Goal: Task Accomplishment & Management: Manage account settings

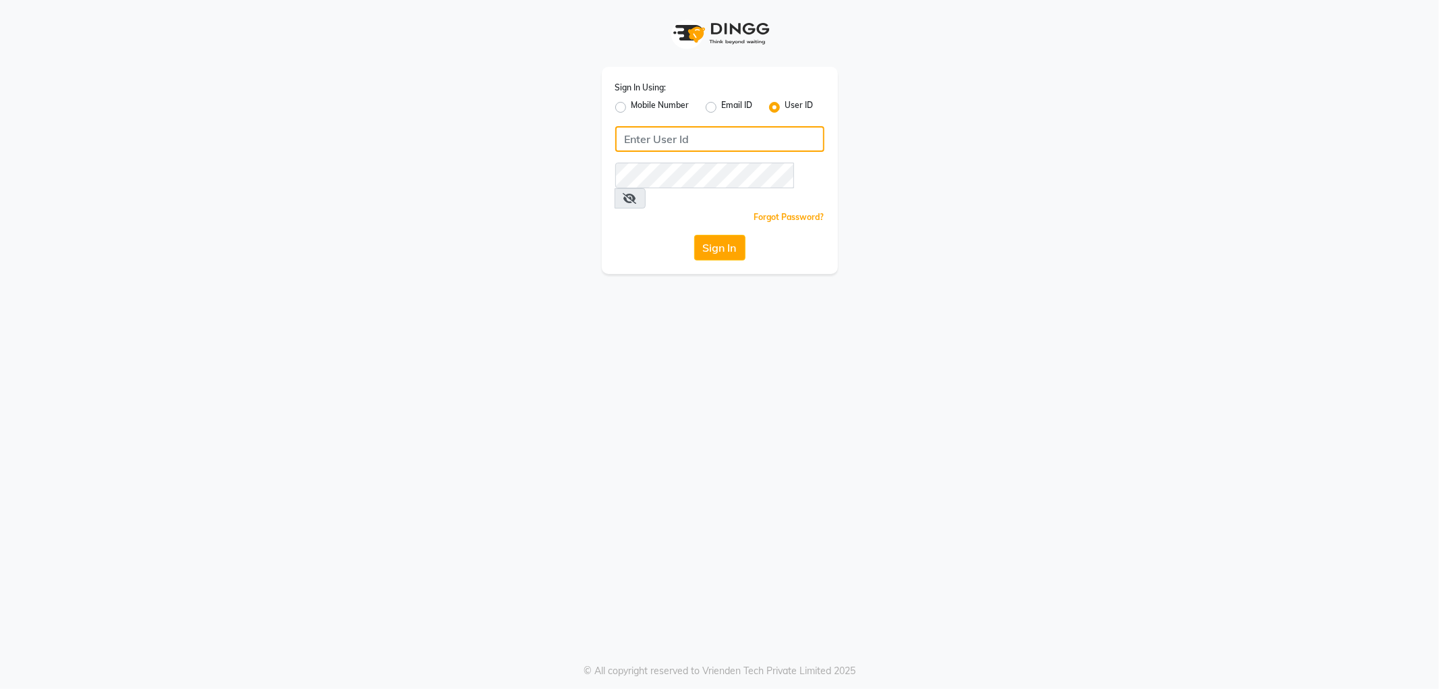
type input "NHANS"
click at [729, 235] on button "Sign In" at bounding box center [719, 248] width 51 height 26
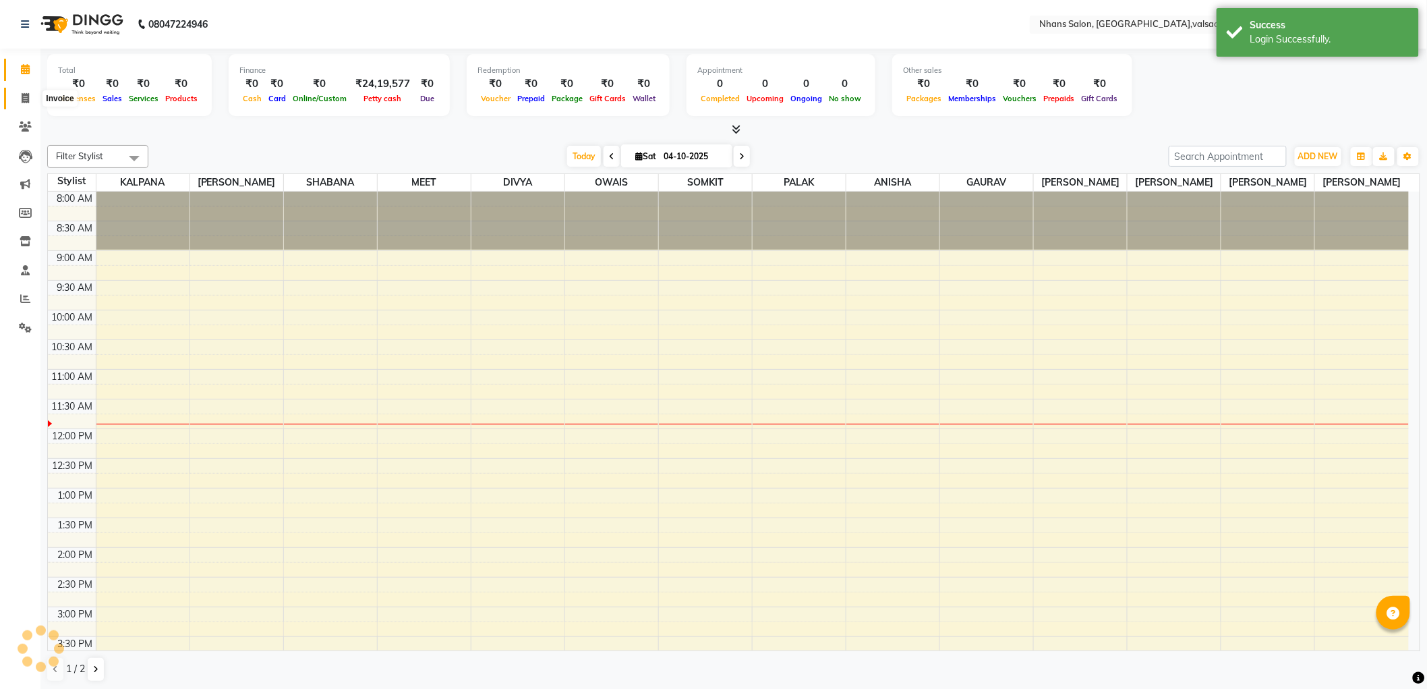
click at [28, 96] on icon at bounding box center [25, 98] width 7 height 10
select select "service"
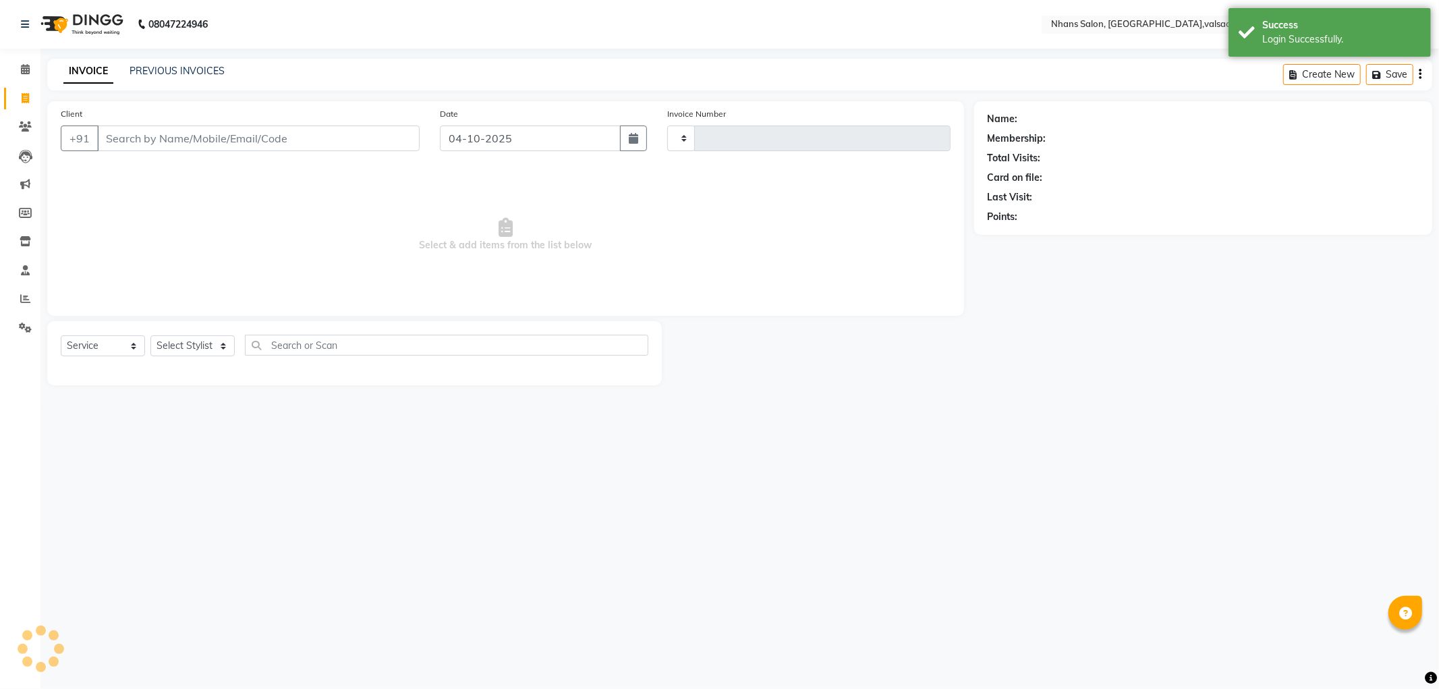
type input "4003"
select select "3706"
click at [254, 130] on input "Client" at bounding box center [258, 138] width 322 height 26
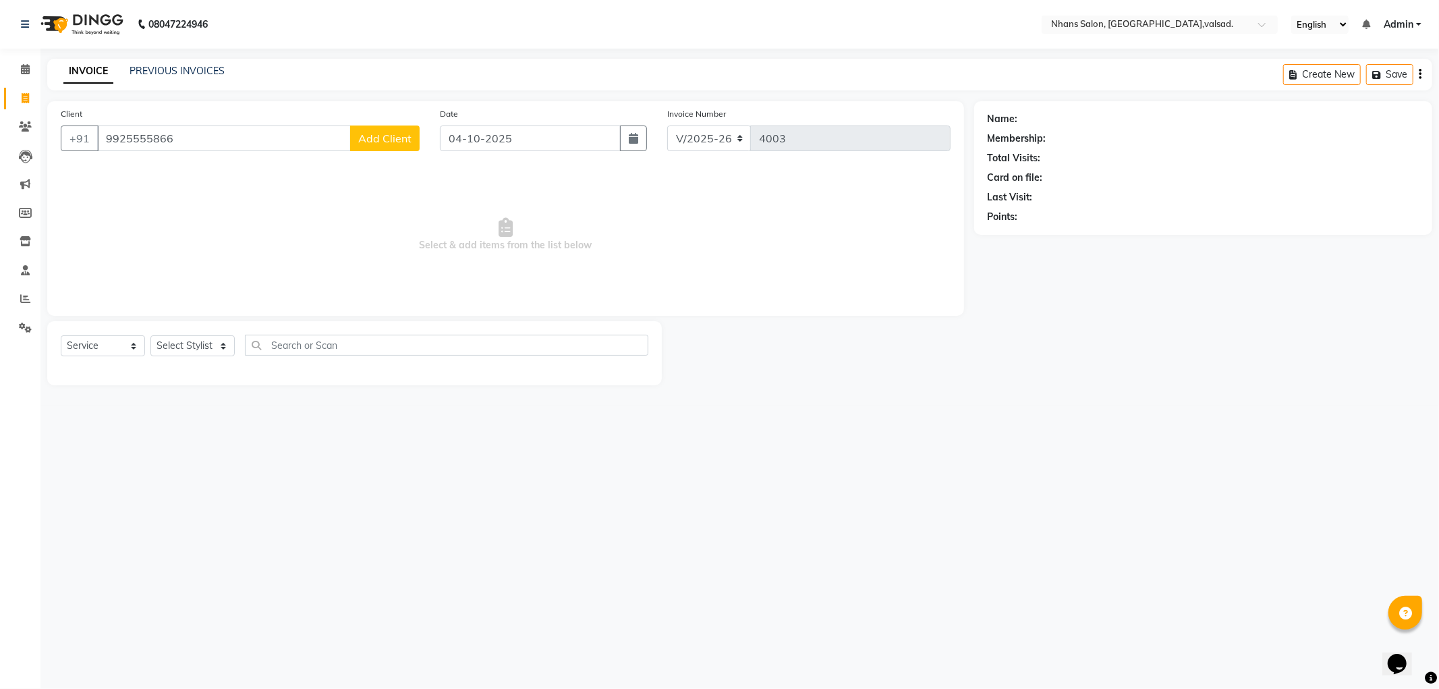
type input "9925555866"
click at [366, 137] on span "Add Client" at bounding box center [384, 138] width 53 height 13
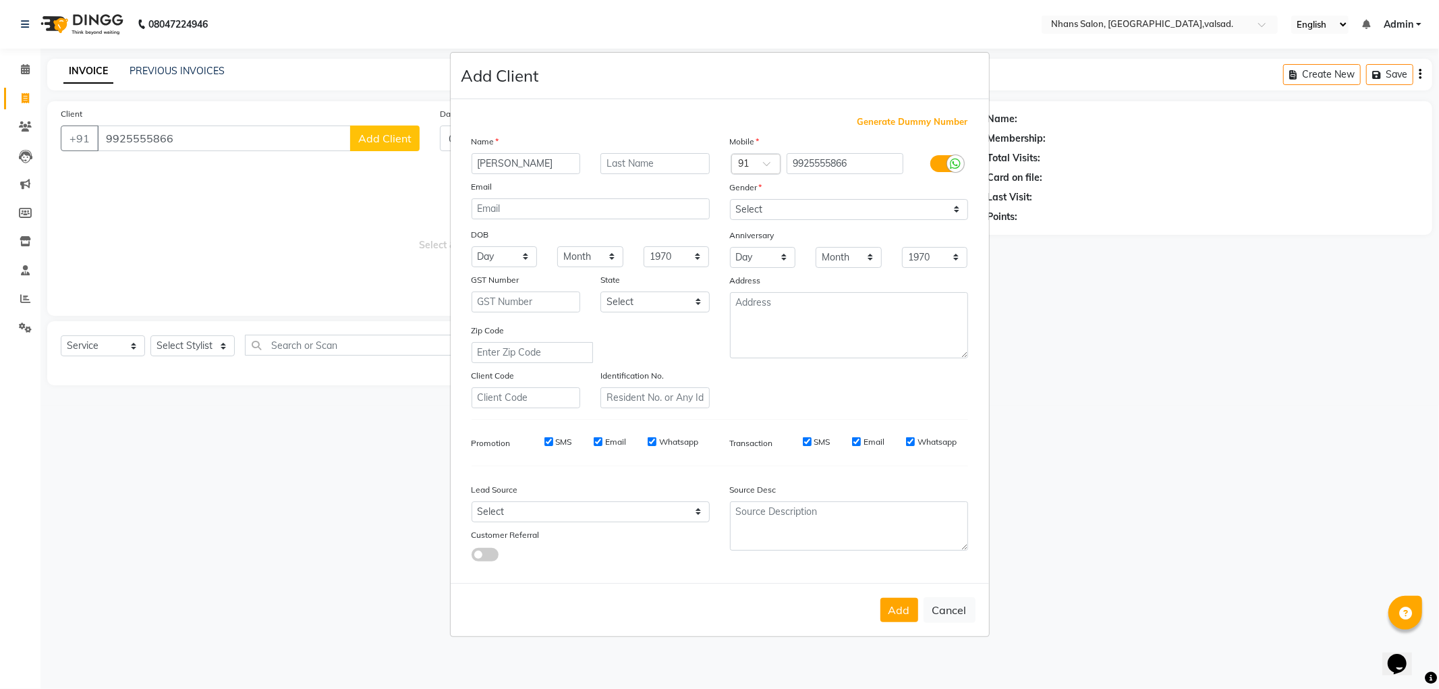
type input "[PERSON_NAME]"
click at [789, 209] on select "Select [DEMOGRAPHIC_DATA] [DEMOGRAPHIC_DATA] Other Prefer Not To Say" at bounding box center [849, 209] width 238 height 21
select select "[DEMOGRAPHIC_DATA]"
click at [730, 199] on select "Select [DEMOGRAPHIC_DATA] [DEMOGRAPHIC_DATA] Other Prefer Not To Say" at bounding box center [849, 209] width 238 height 21
click at [892, 619] on button "Add" at bounding box center [899, 610] width 38 height 24
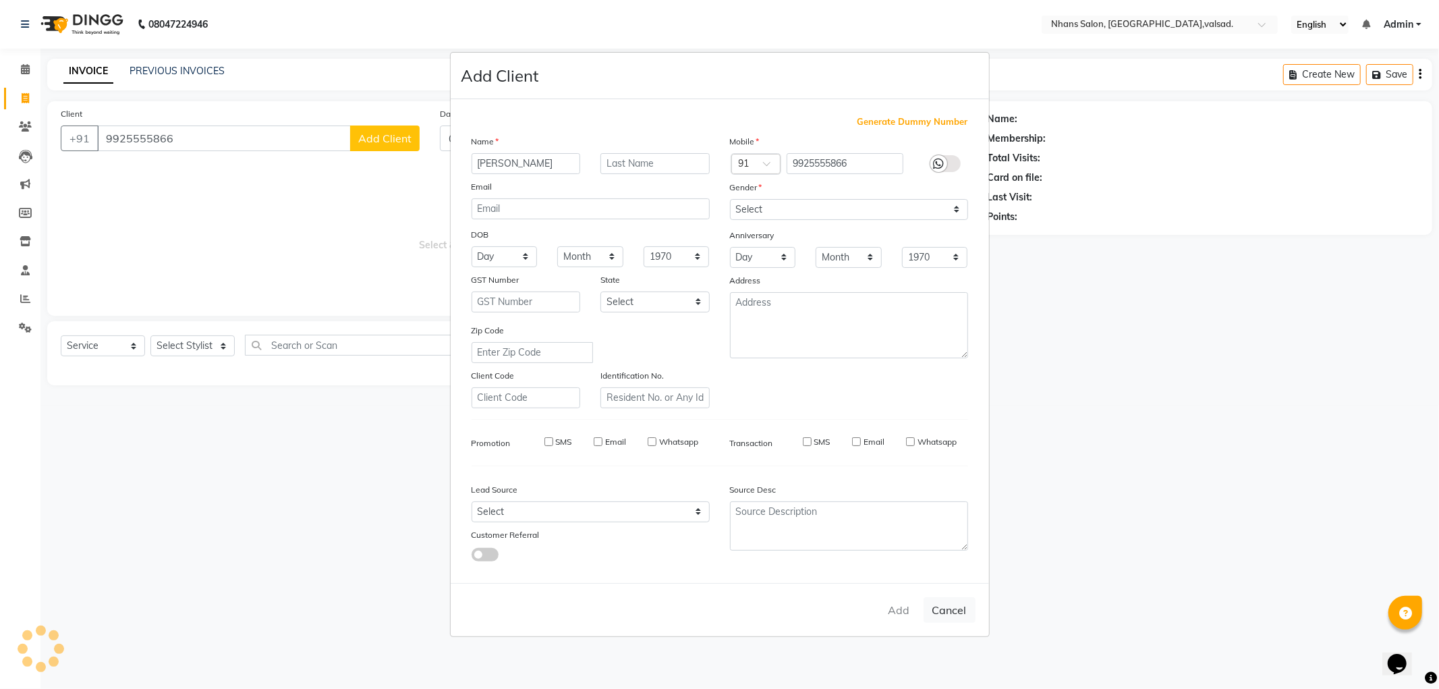
select select
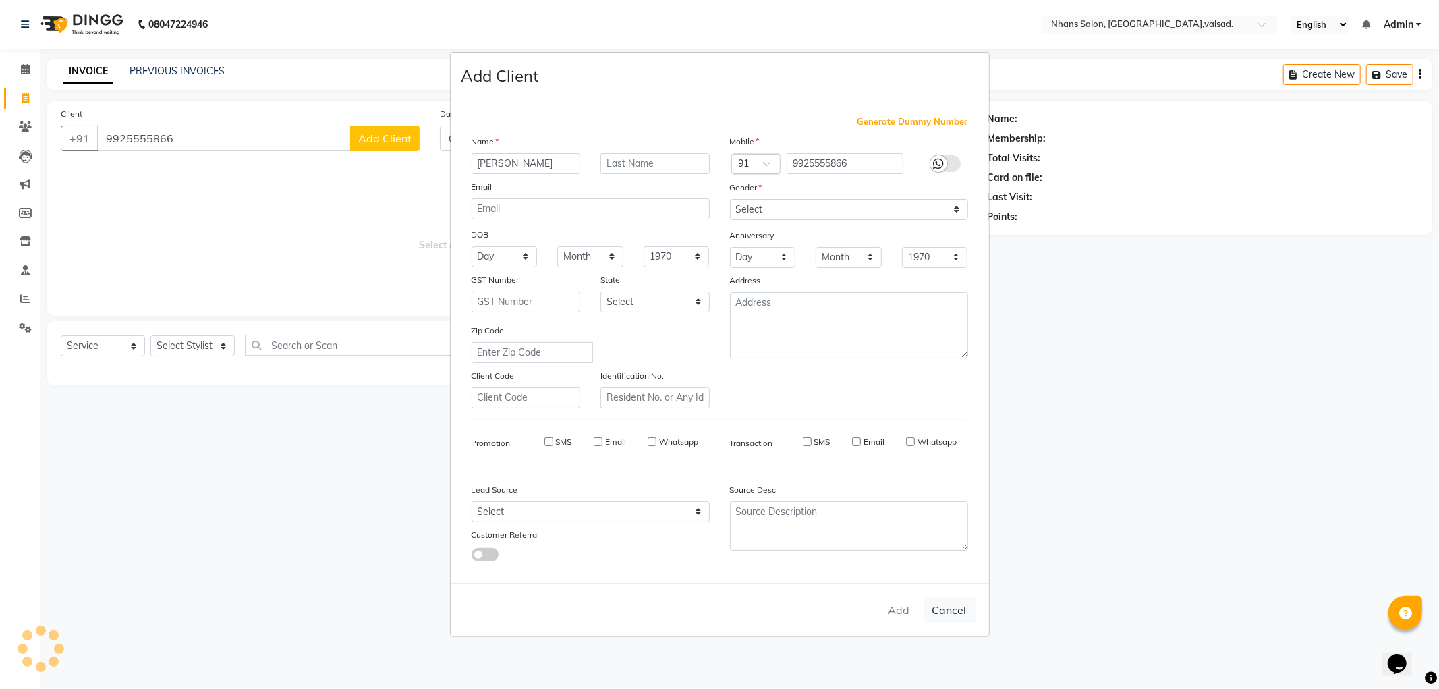
select select
checkbox input "false"
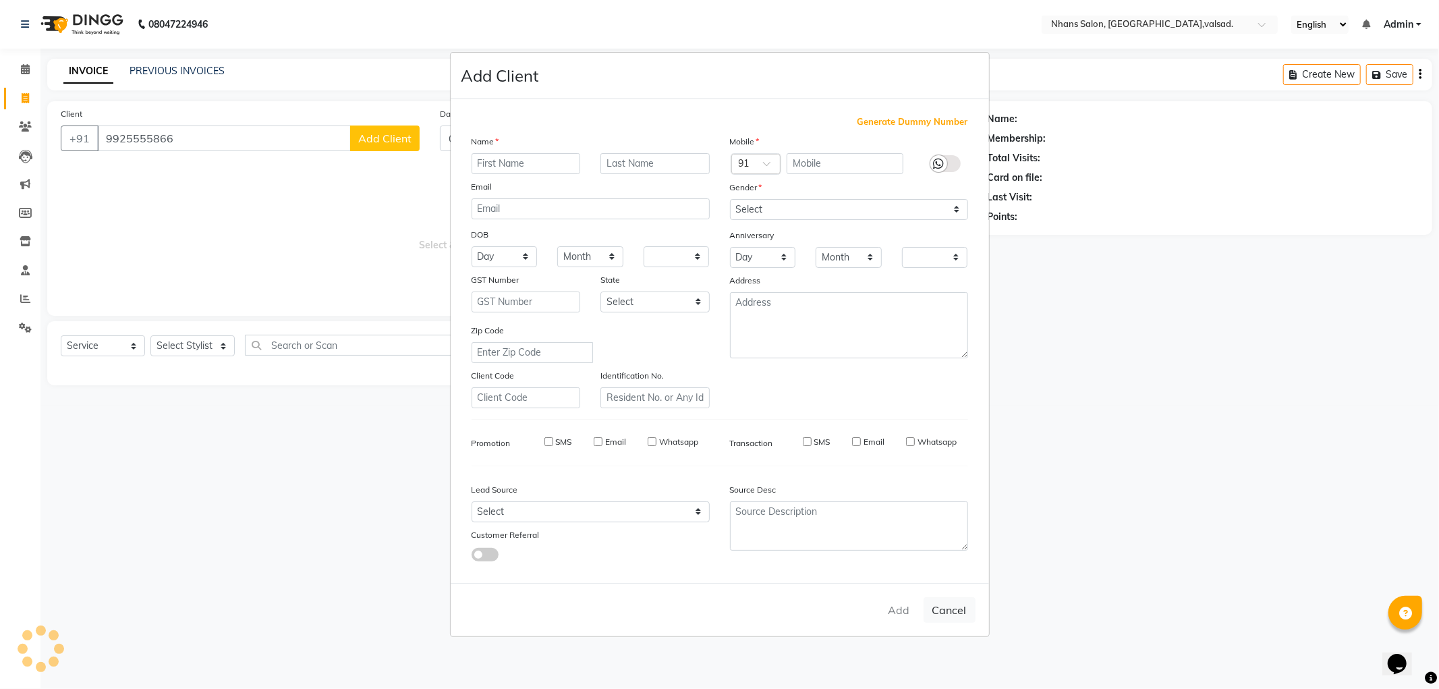
checkbox input "false"
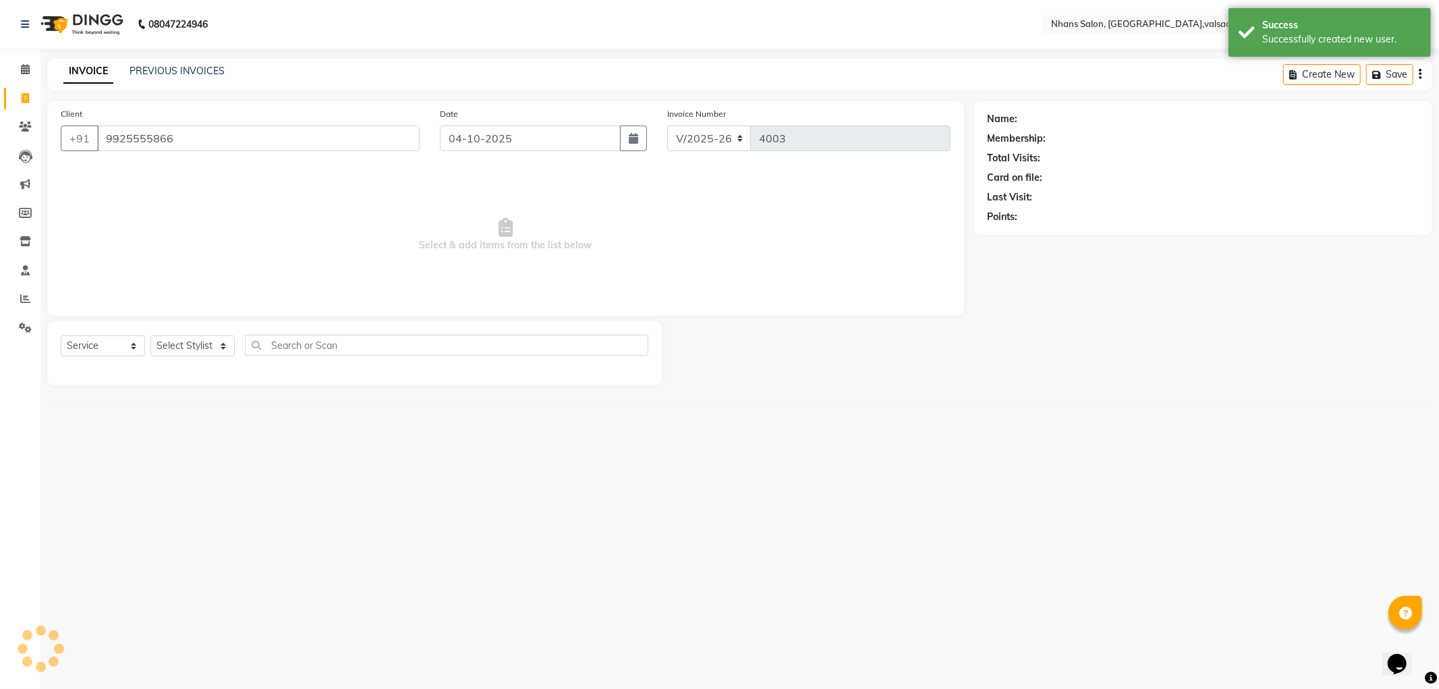
select select "1: Object"
click at [173, 351] on select "Select Stylist [PERSON_NAME] DIVYA [PERSON_NAME] [PERSON_NAME] MEET OWAIS PALAK…" at bounding box center [192, 345] width 84 height 21
select select "17458"
click at [150, 335] on select "Select Stylist [PERSON_NAME] DIVYA [PERSON_NAME] [PERSON_NAME] MEET OWAIS PALAK…" at bounding box center [192, 345] width 84 height 21
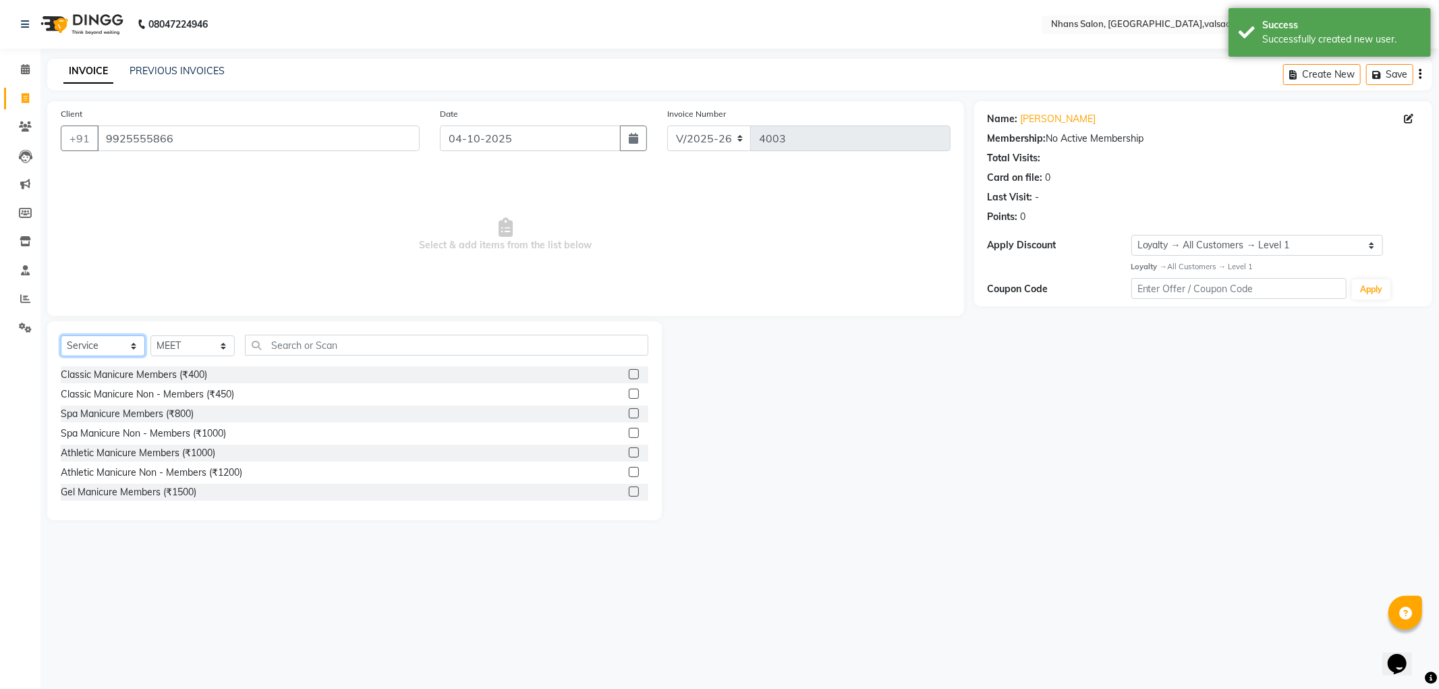
click at [69, 346] on select "Select Service Product Membership Package Voucher Prepaid Gift Card" at bounding box center [103, 345] width 84 height 21
select select "product"
click at [61, 335] on select "Select Service Product Membership Package Voucher Prepaid Gift Card" at bounding box center [103, 345] width 84 height 21
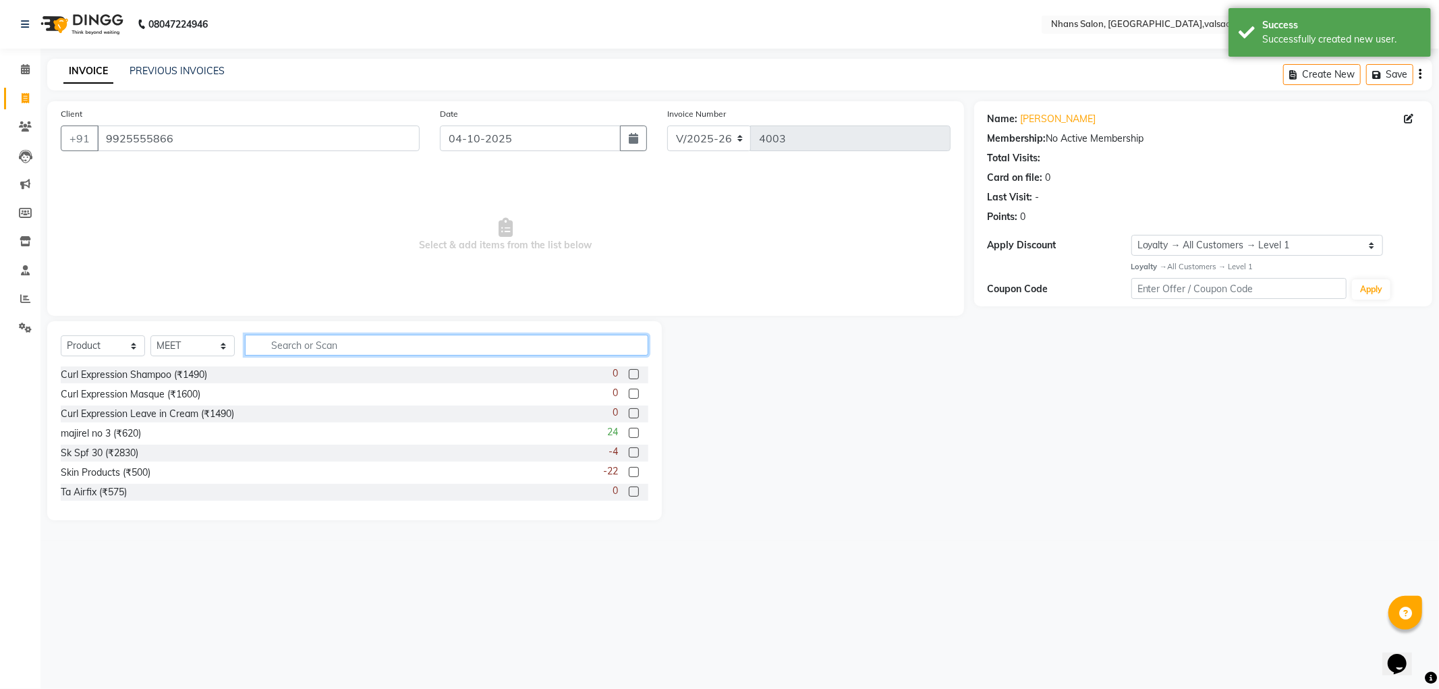
click at [360, 344] on input "text" at bounding box center [446, 345] width 403 height 21
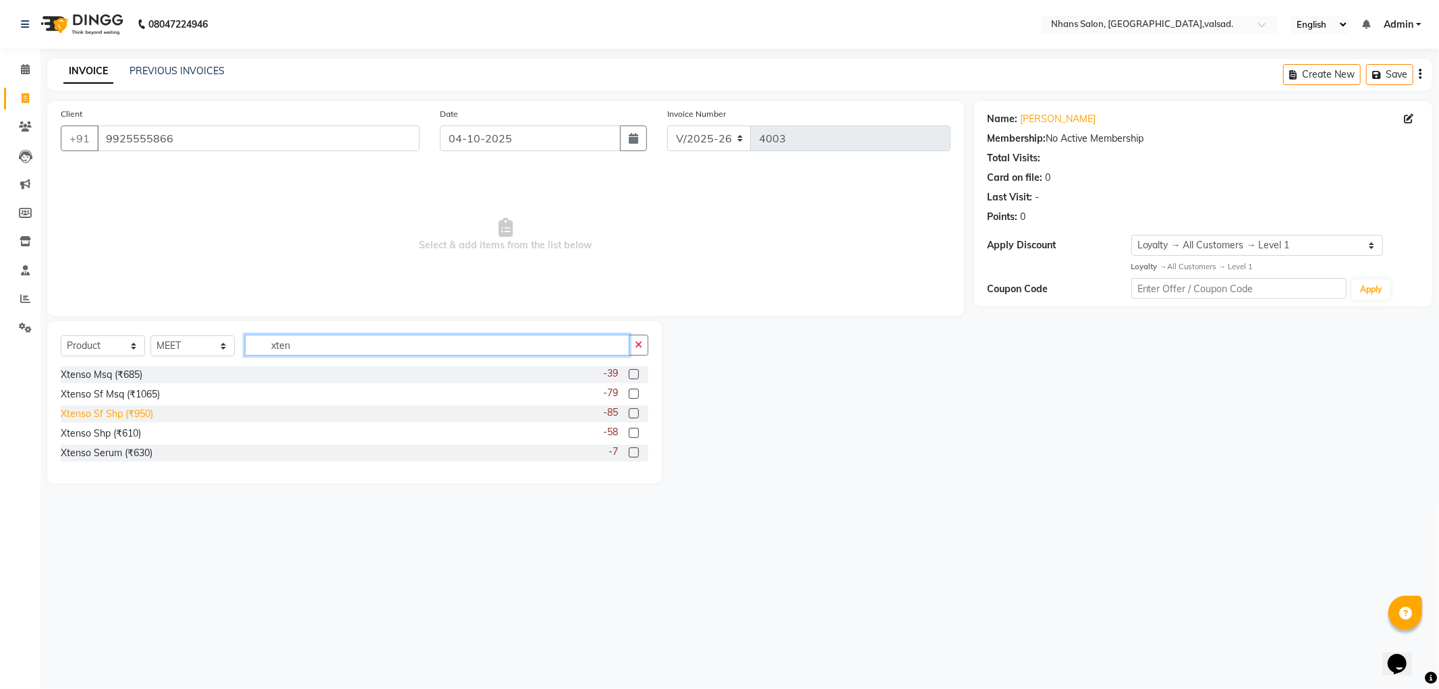
type input "xten"
click at [92, 412] on div "Xtenso Sf Shp (₹950)" at bounding box center [107, 414] width 92 height 14
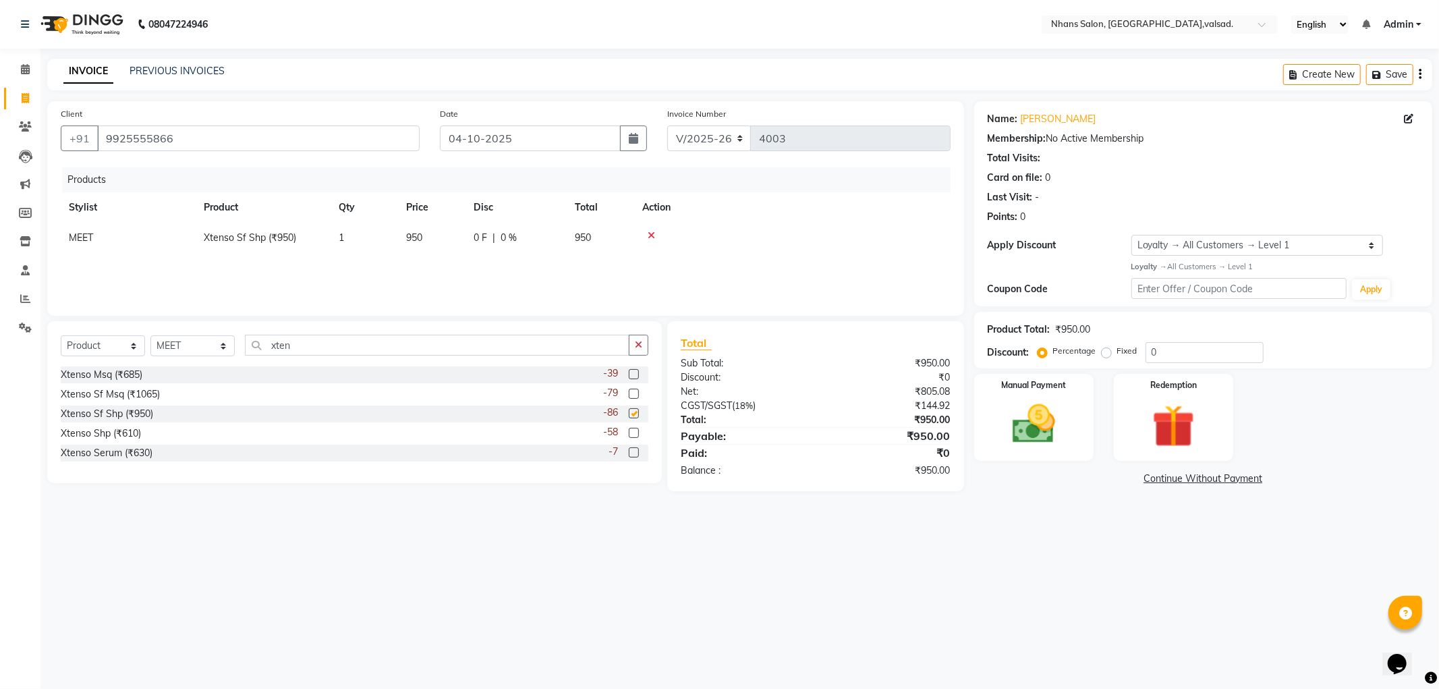
checkbox input "false"
click at [437, 221] on th "Price" at bounding box center [431, 207] width 67 height 30
click at [441, 231] on td "950" at bounding box center [431, 238] width 67 height 30
select select "17458"
click at [447, 243] on input "950" at bounding box center [431, 241] width 51 height 21
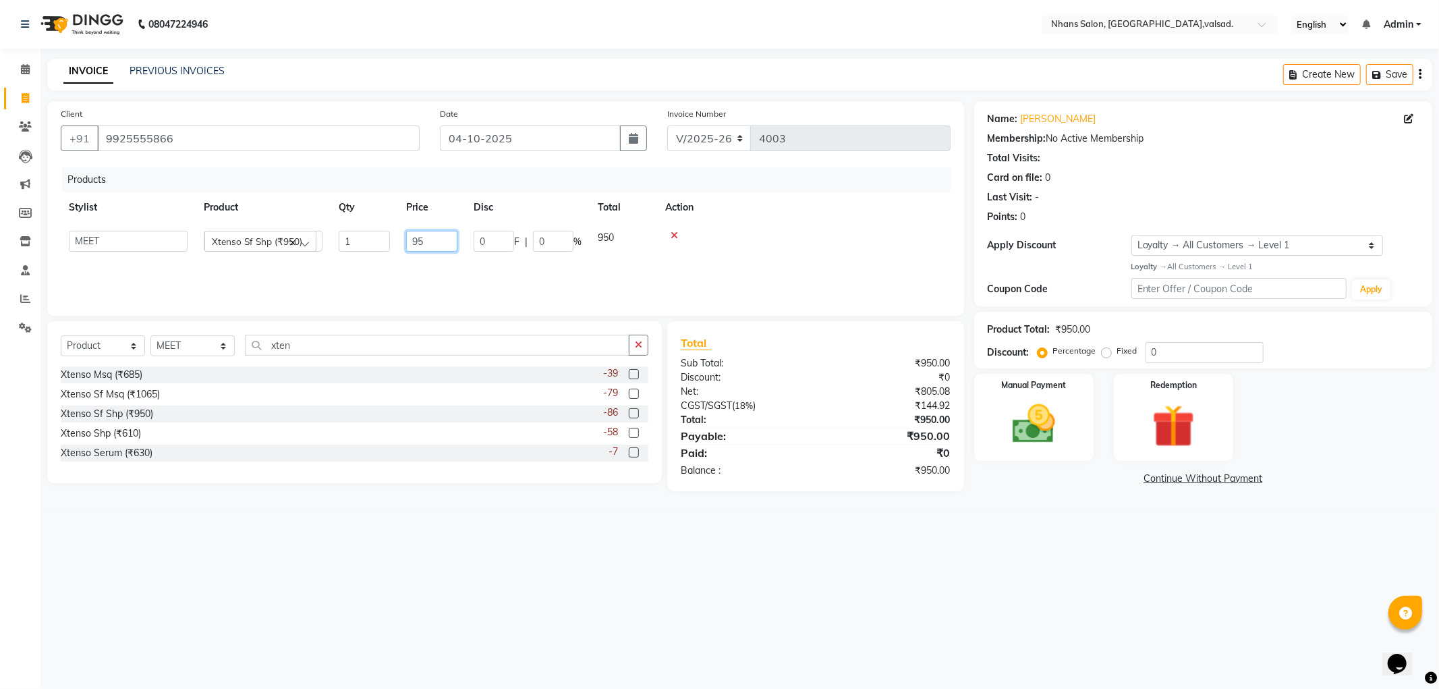
type input "9"
type input "690"
click at [1130, 567] on div "08047224946 Select Location × [GEOGRAPHIC_DATA], [GEOGRAPHIC_DATA],[GEOGRAPHIC_…" at bounding box center [719, 344] width 1439 height 689
click at [1008, 415] on img at bounding box center [1034, 424] width 72 height 51
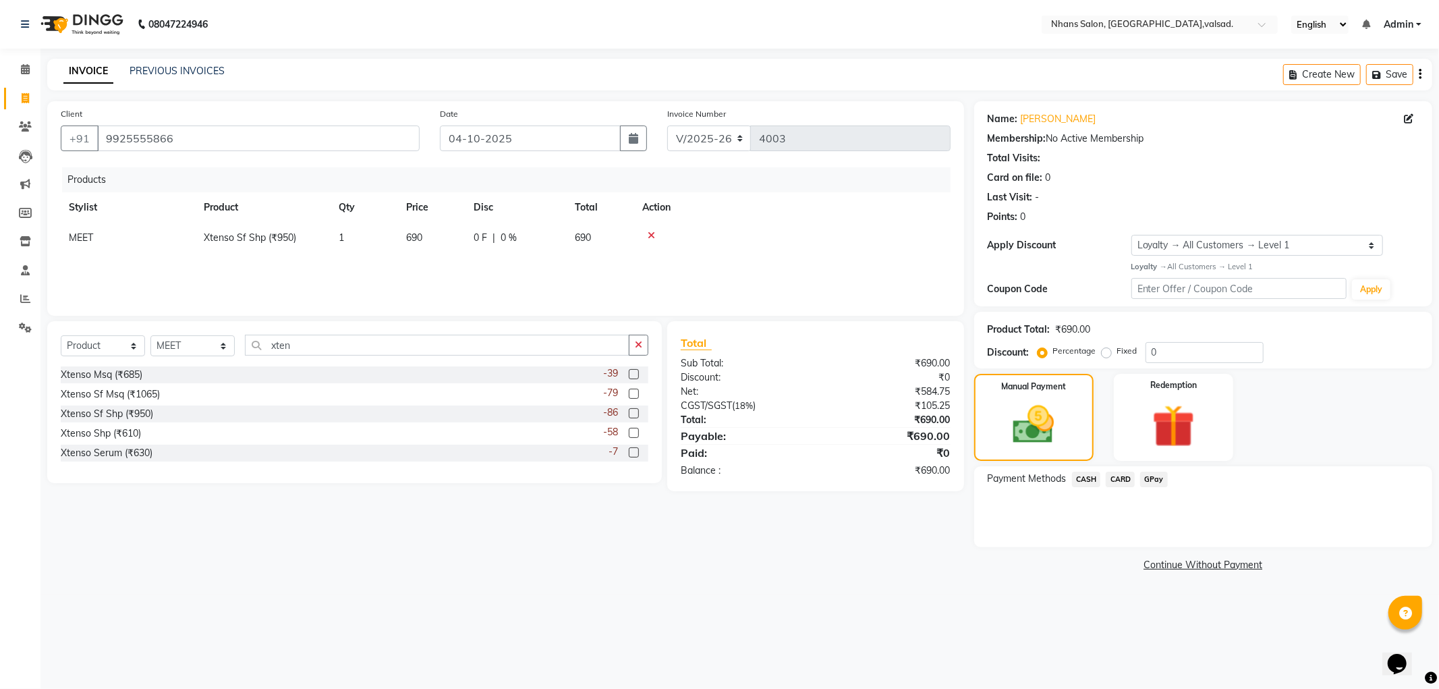
click at [1091, 478] on span "CASH" at bounding box center [1086, 479] width 29 height 16
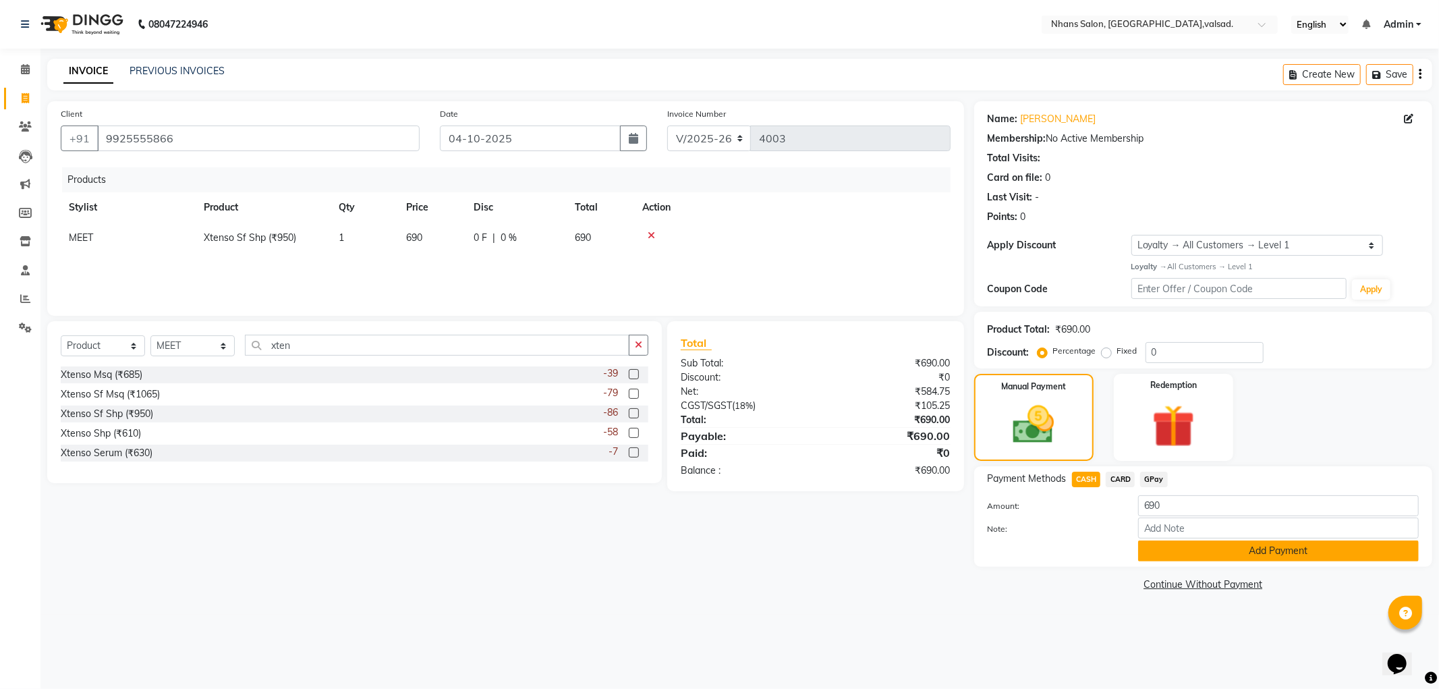
click at [1205, 548] on button "Add Payment" at bounding box center [1278, 550] width 281 height 21
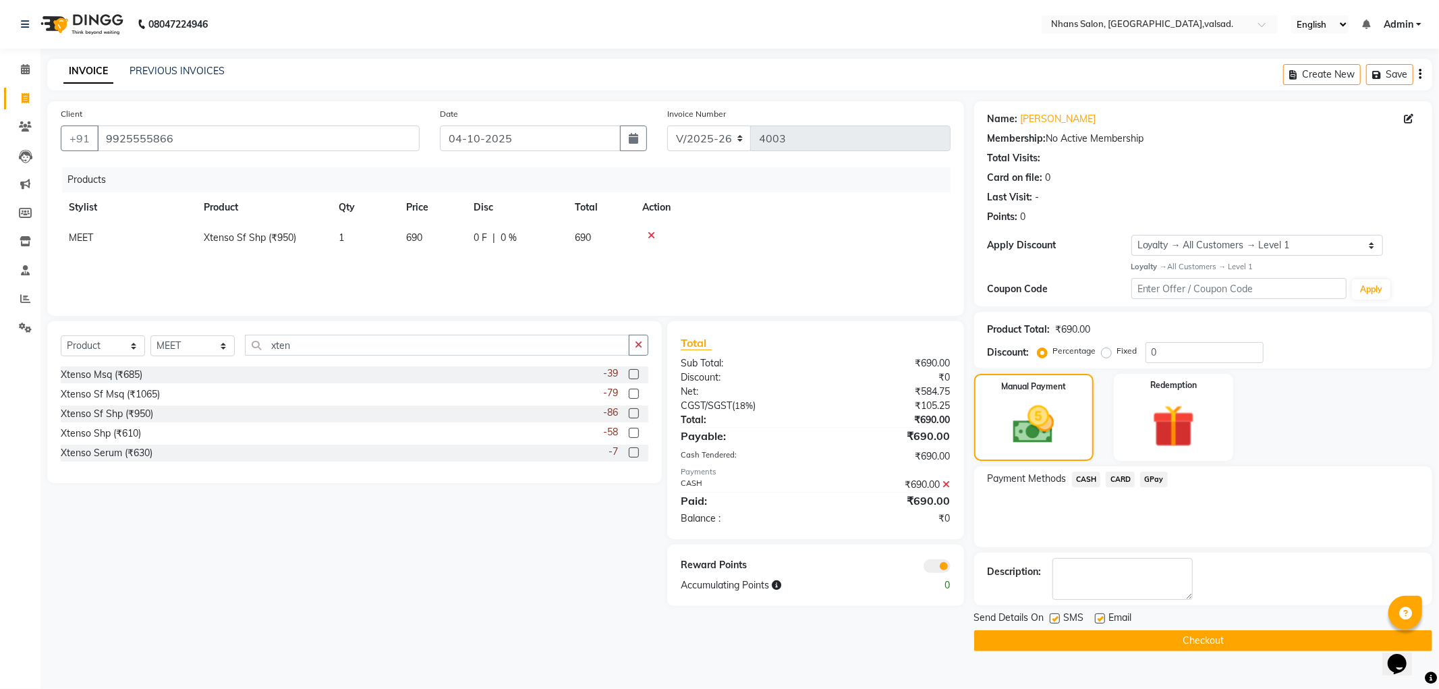
click at [1296, 632] on button "Checkout" at bounding box center [1203, 640] width 458 height 21
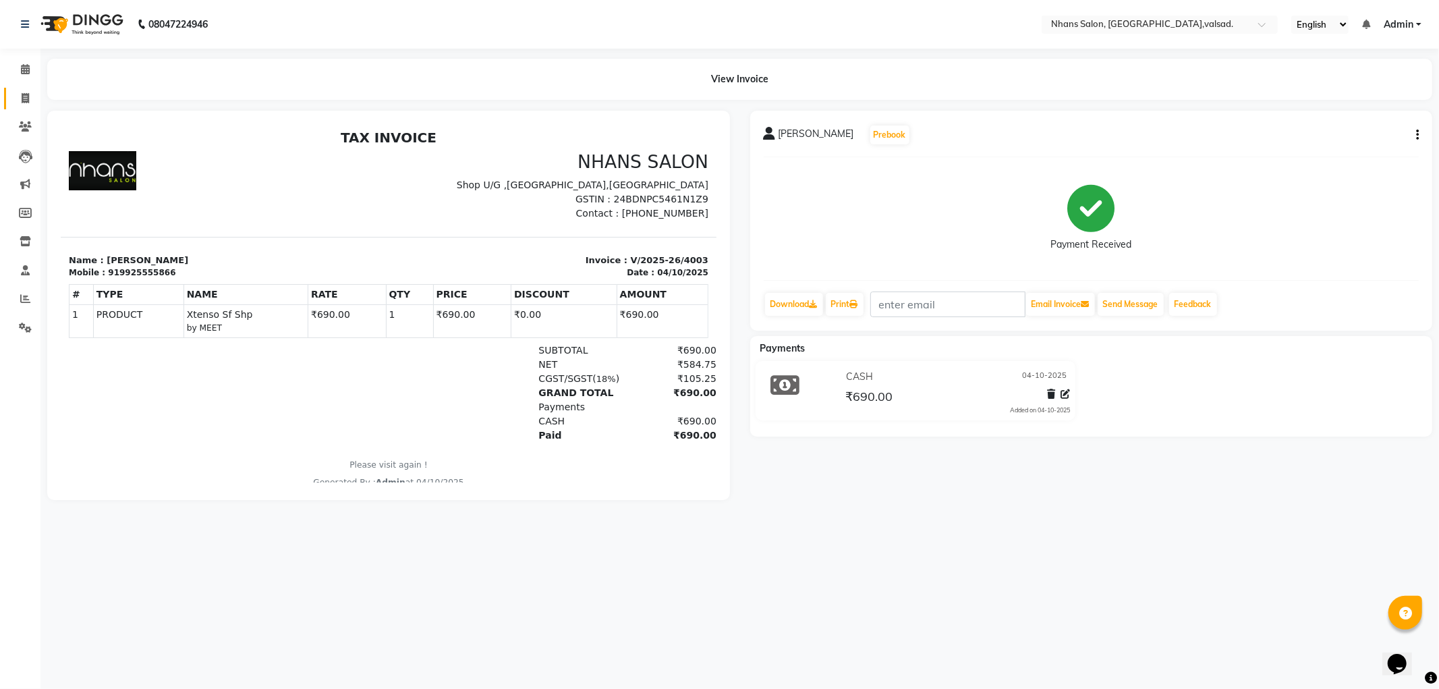
click at [21, 106] on link "Invoice" at bounding box center [20, 99] width 32 height 22
select select "3706"
select select "service"
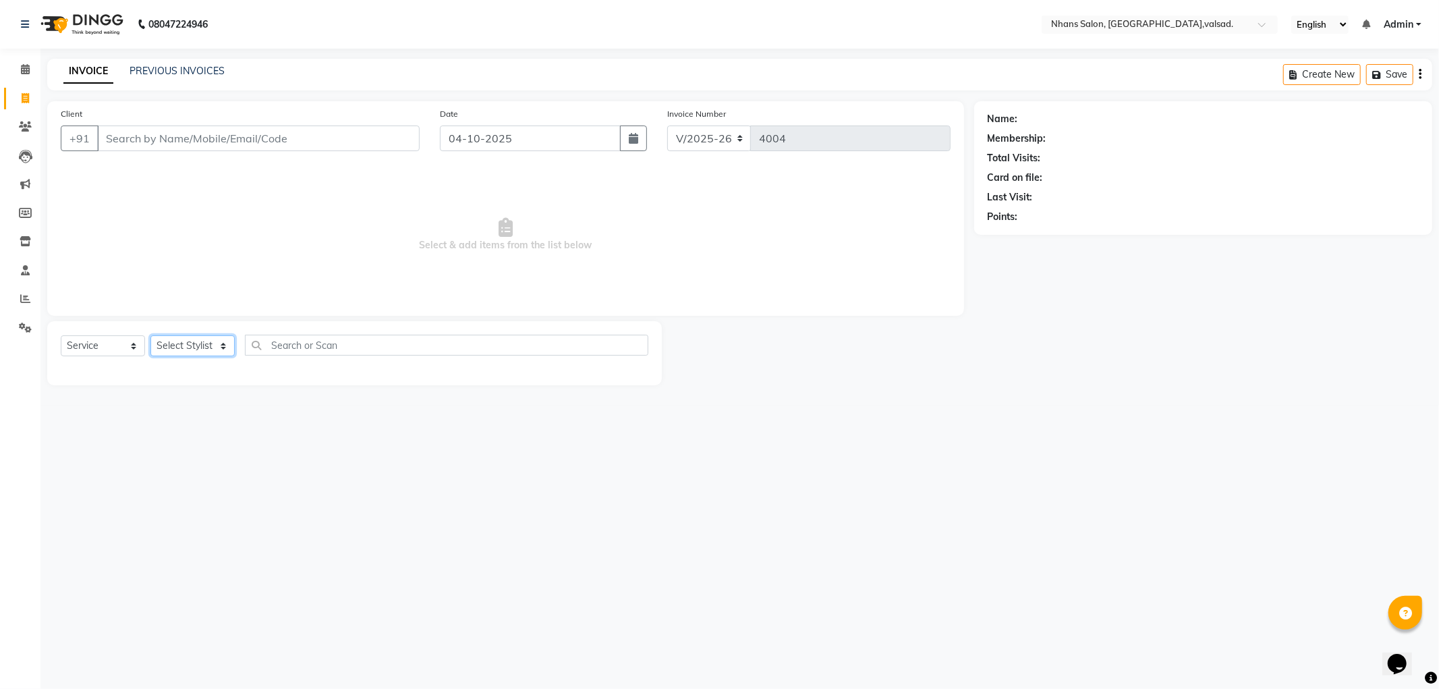
click at [214, 341] on select "Select Stylist" at bounding box center [192, 345] width 84 height 21
select select "17454"
click at [150, 335] on select "Select Stylist [PERSON_NAME] DIVYA [PERSON_NAME] [PERSON_NAME] MEET OWAIS PALAK…" at bounding box center [192, 345] width 84 height 21
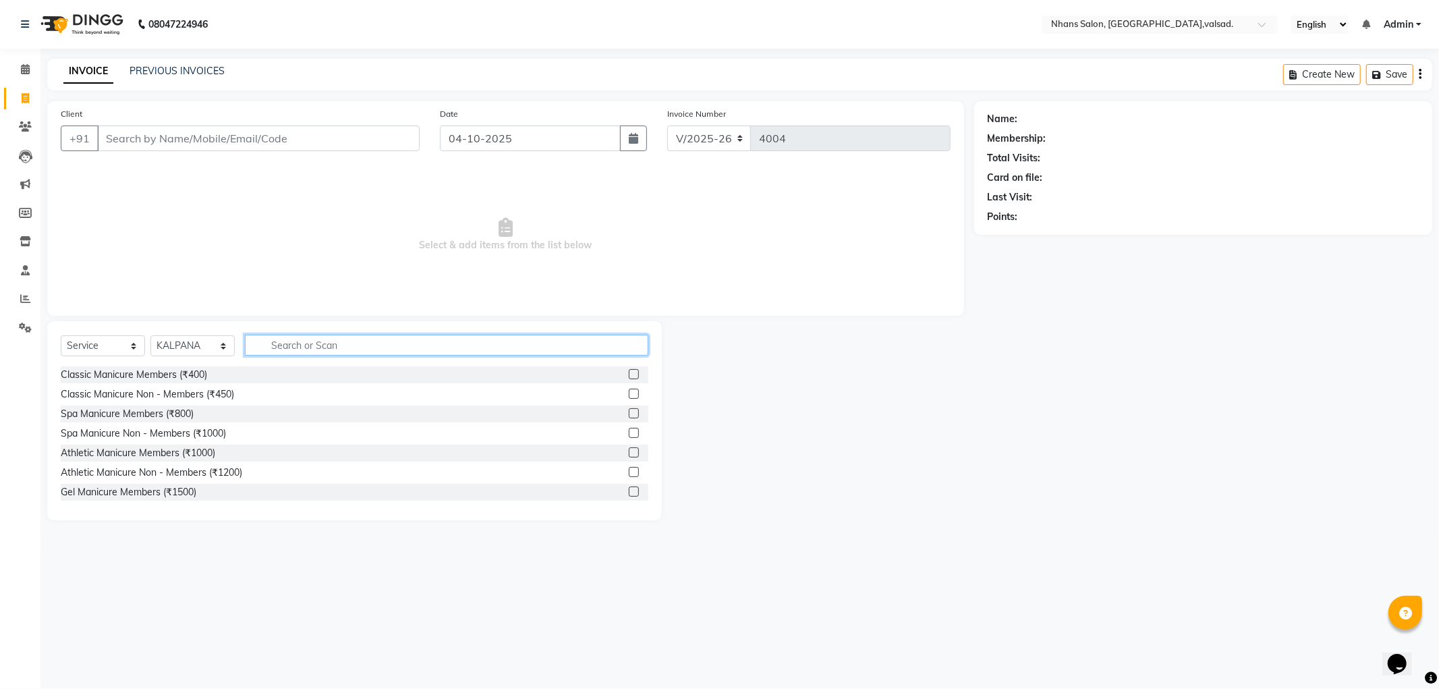
click at [349, 339] on input "text" at bounding box center [446, 345] width 403 height 21
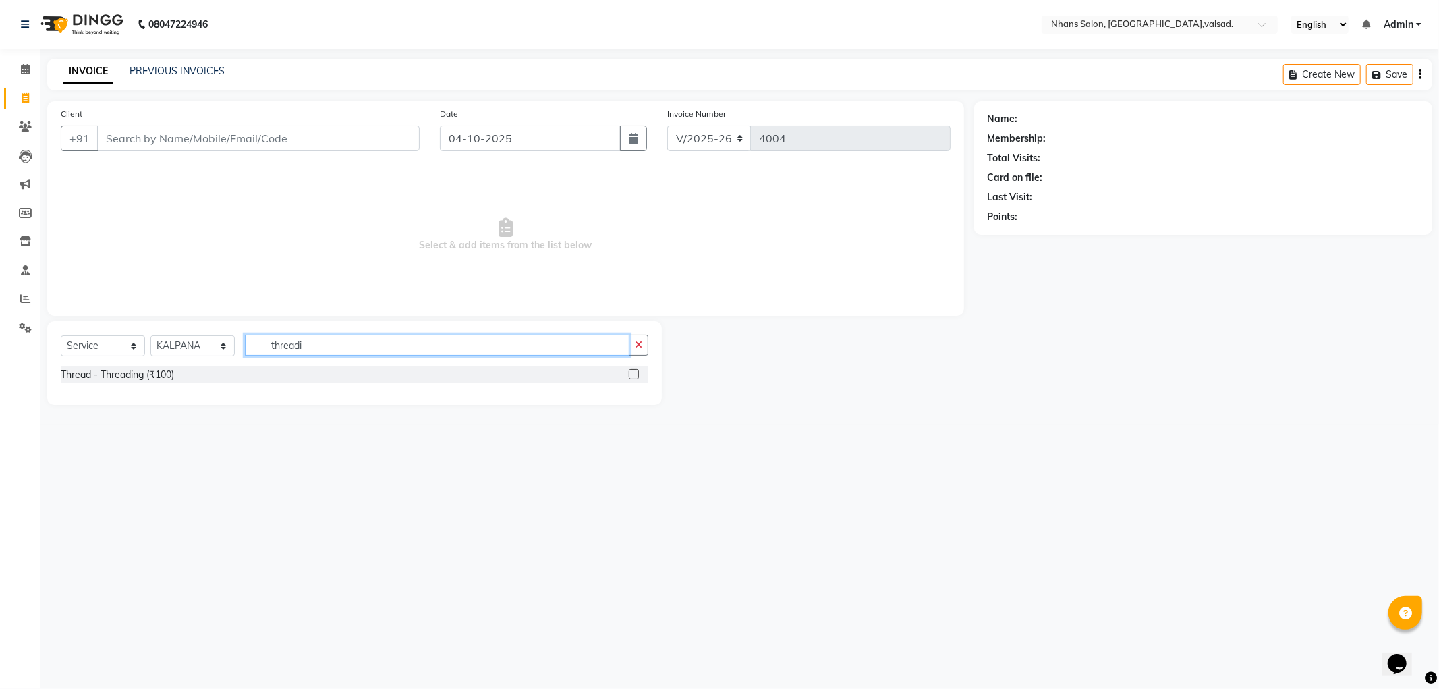
type input "threadi"
click at [634, 376] on label at bounding box center [634, 374] width 10 height 10
click at [634, 376] on input "checkbox" at bounding box center [633, 374] width 9 height 9
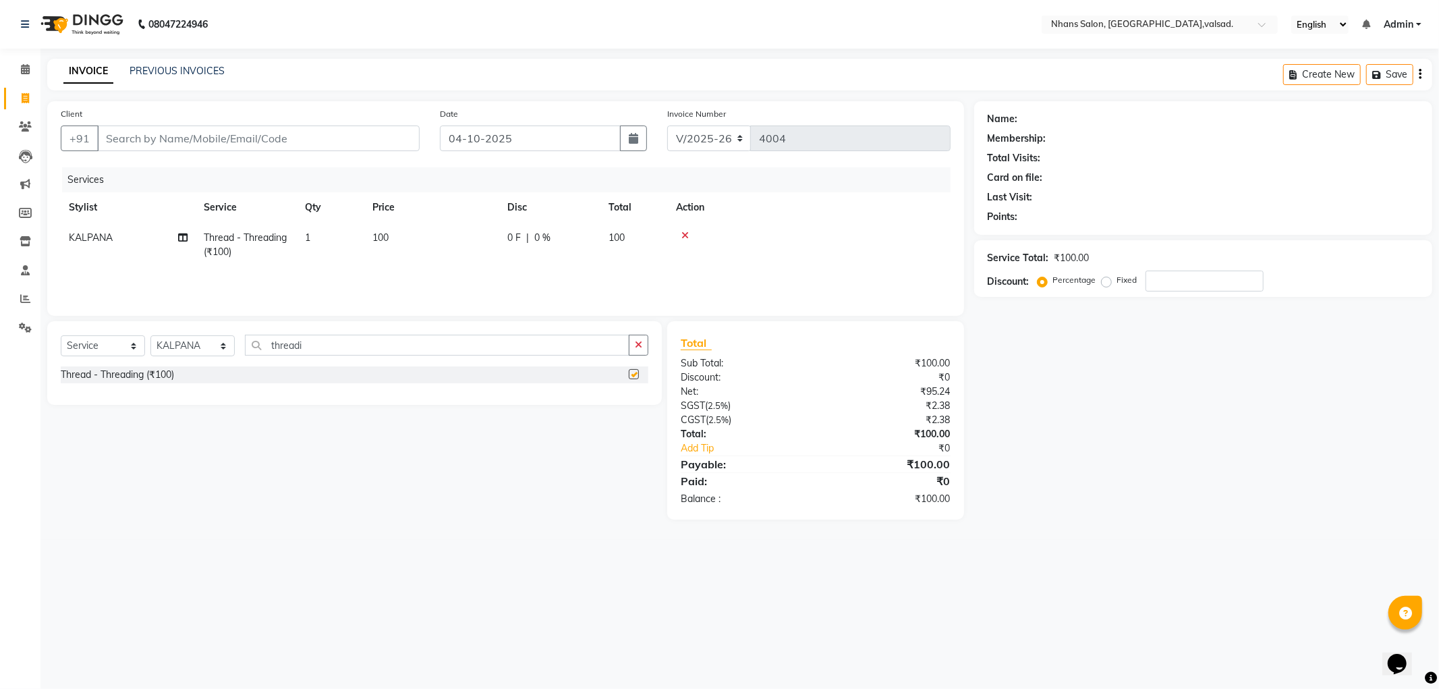
checkbox input "false"
click at [303, 146] on input "Client" at bounding box center [258, 138] width 322 height 26
type input "8"
type input "0"
type input "8160210242"
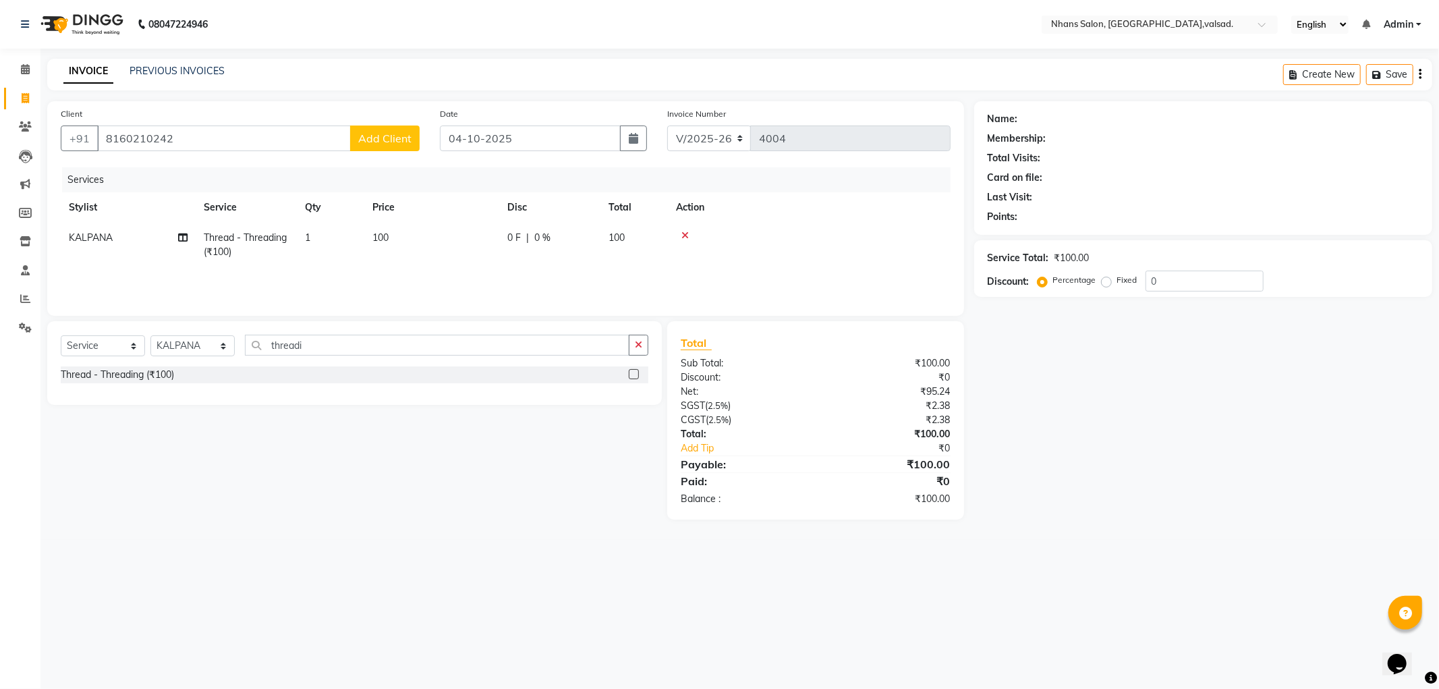
click at [409, 132] on span "Add Client" at bounding box center [384, 138] width 53 height 13
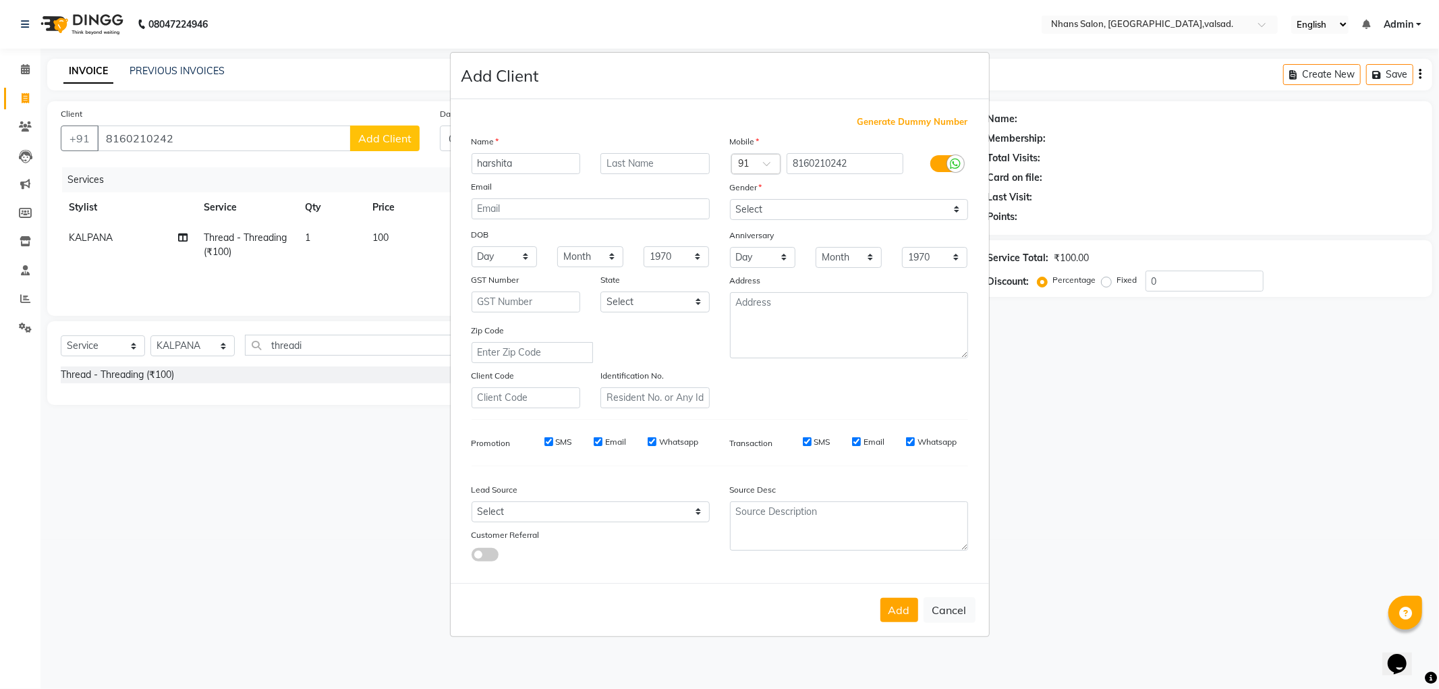
type input "harshita"
drag, startPoint x: 869, startPoint y: 206, endPoint x: 867, endPoint y: 214, distance: 9.0
click at [869, 206] on select "Select [DEMOGRAPHIC_DATA] [DEMOGRAPHIC_DATA] Other Prefer Not To Say" at bounding box center [849, 209] width 238 height 21
select select "[DEMOGRAPHIC_DATA]"
click at [730, 199] on select "Select [DEMOGRAPHIC_DATA] [DEMOGRAPHIC_DATA] Other Prefer Not To Say" at bounding box center [849, 209] width 238 height 21
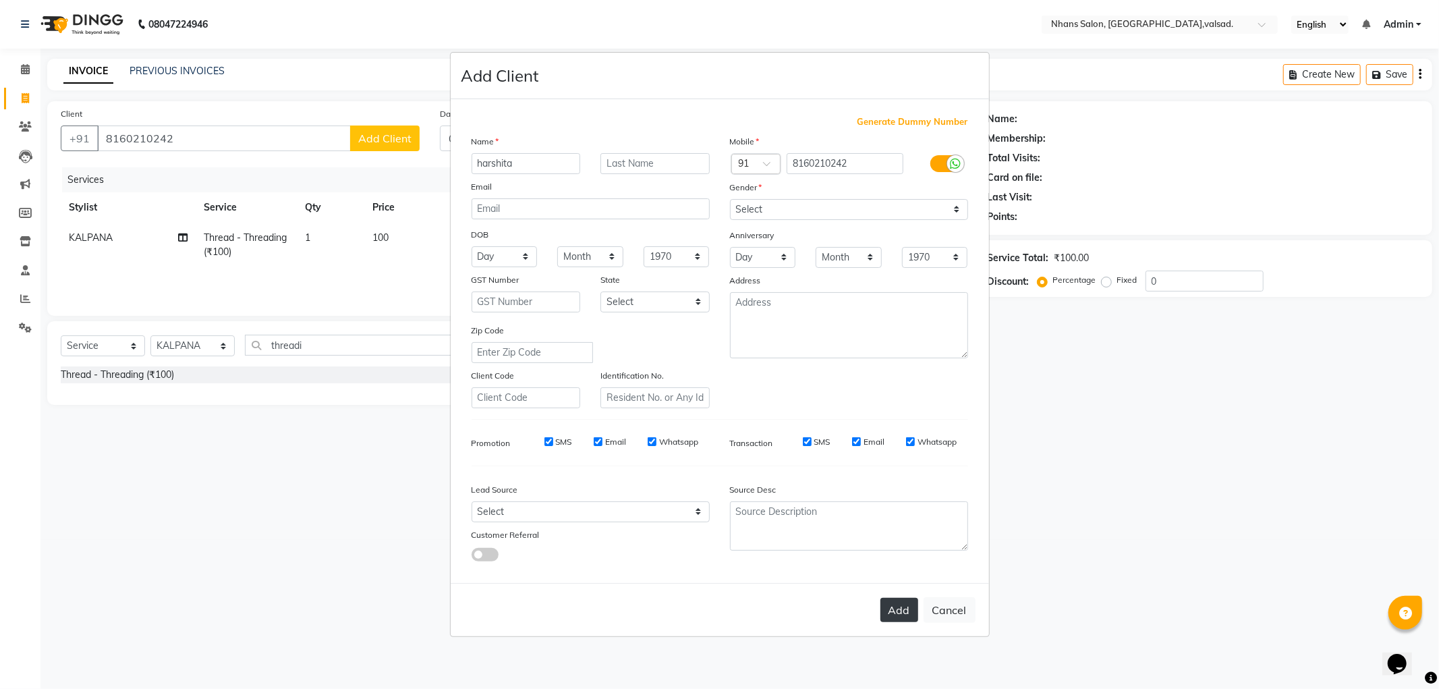
click at [897, 606] on button "Add" at bounding box center [899, 610] width 38 height 24
select select
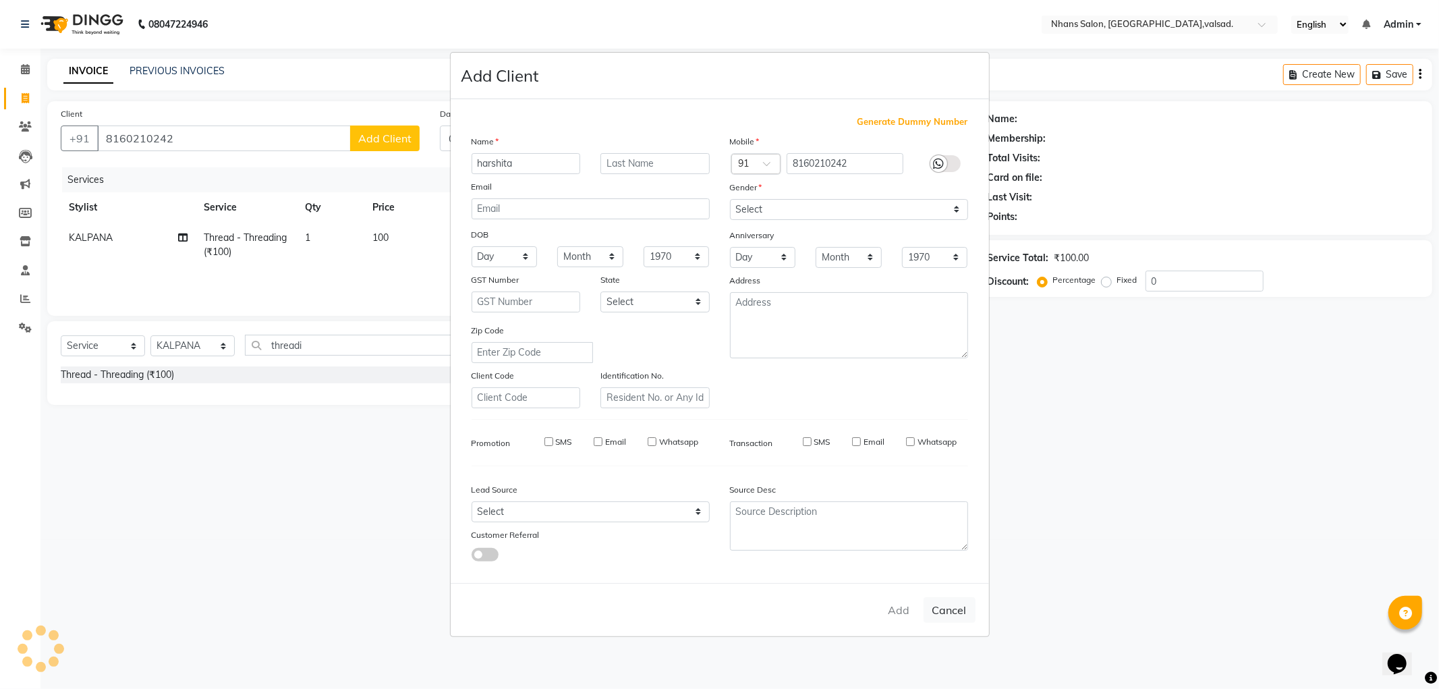
select select
checkbox input "false"
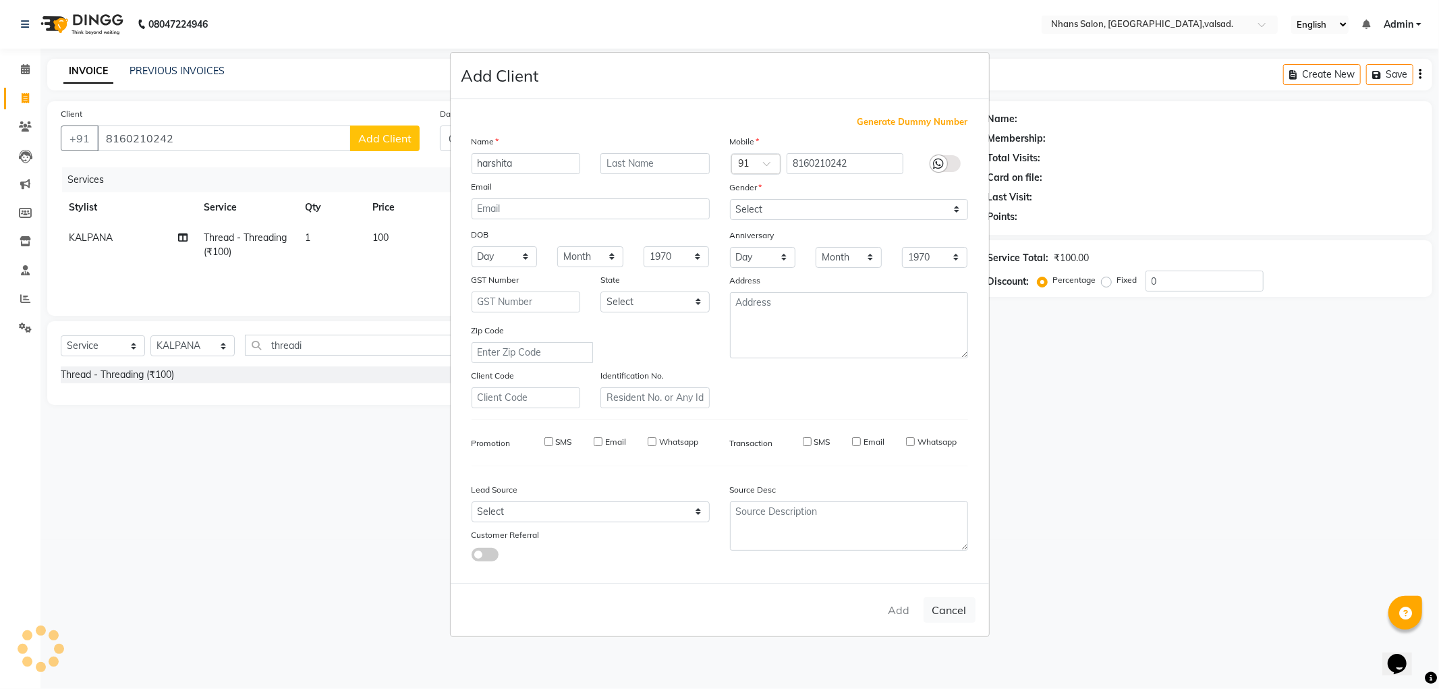
checkbox input "false"
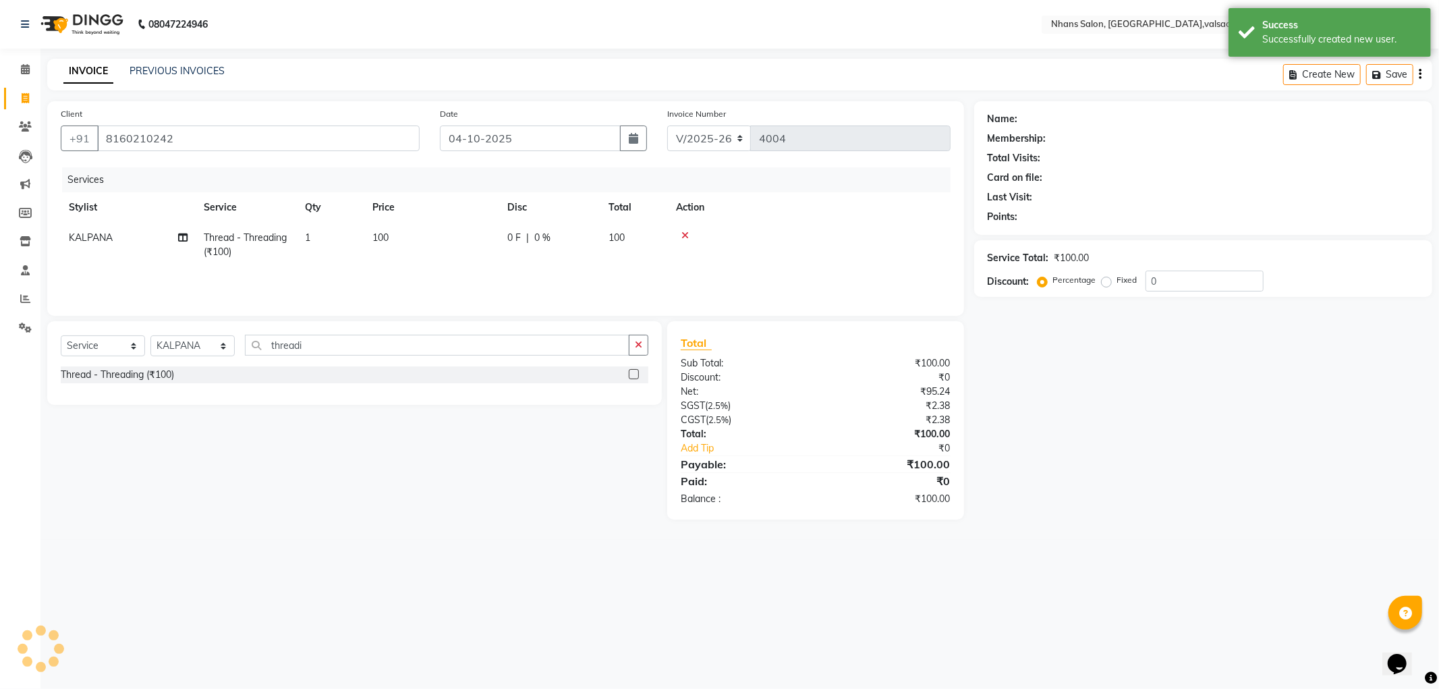
select select "1: Object"
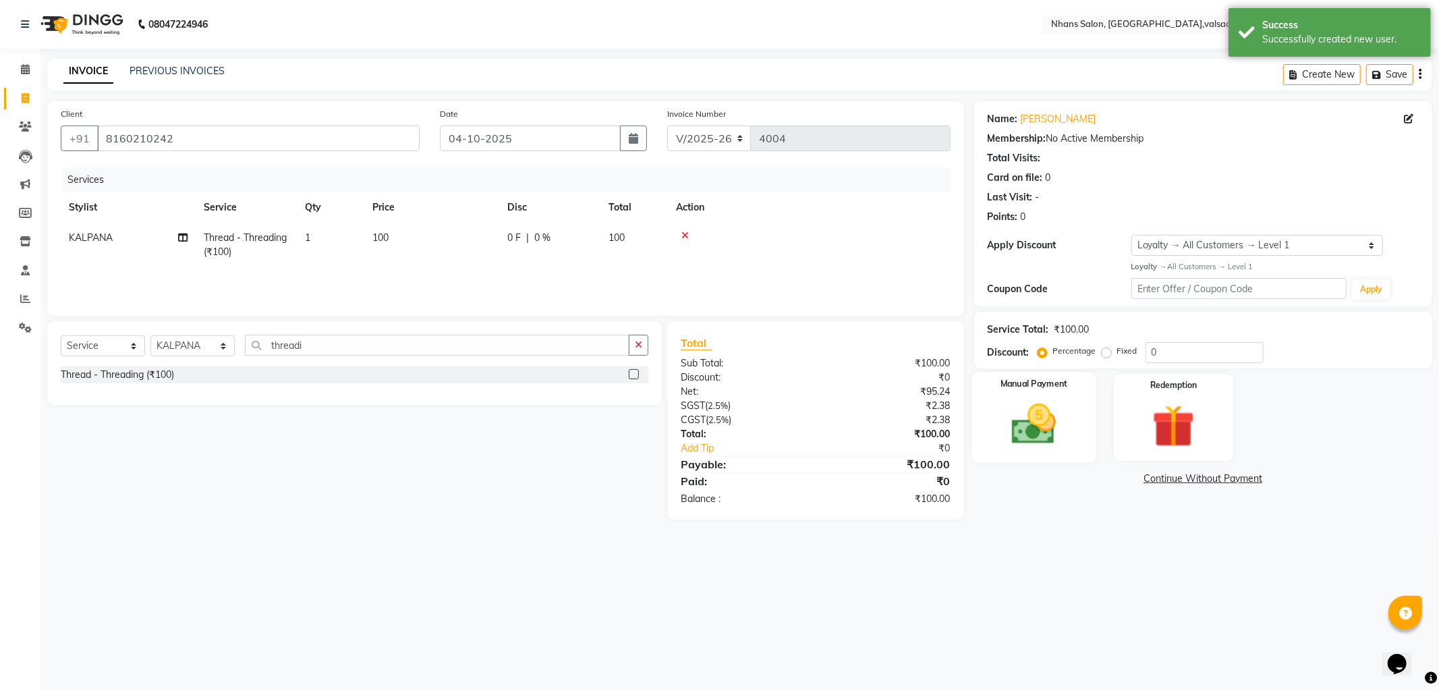
click at [1062, 452] on div "Manual Payment" at bounding box center [1033, 417] width 124 height 90
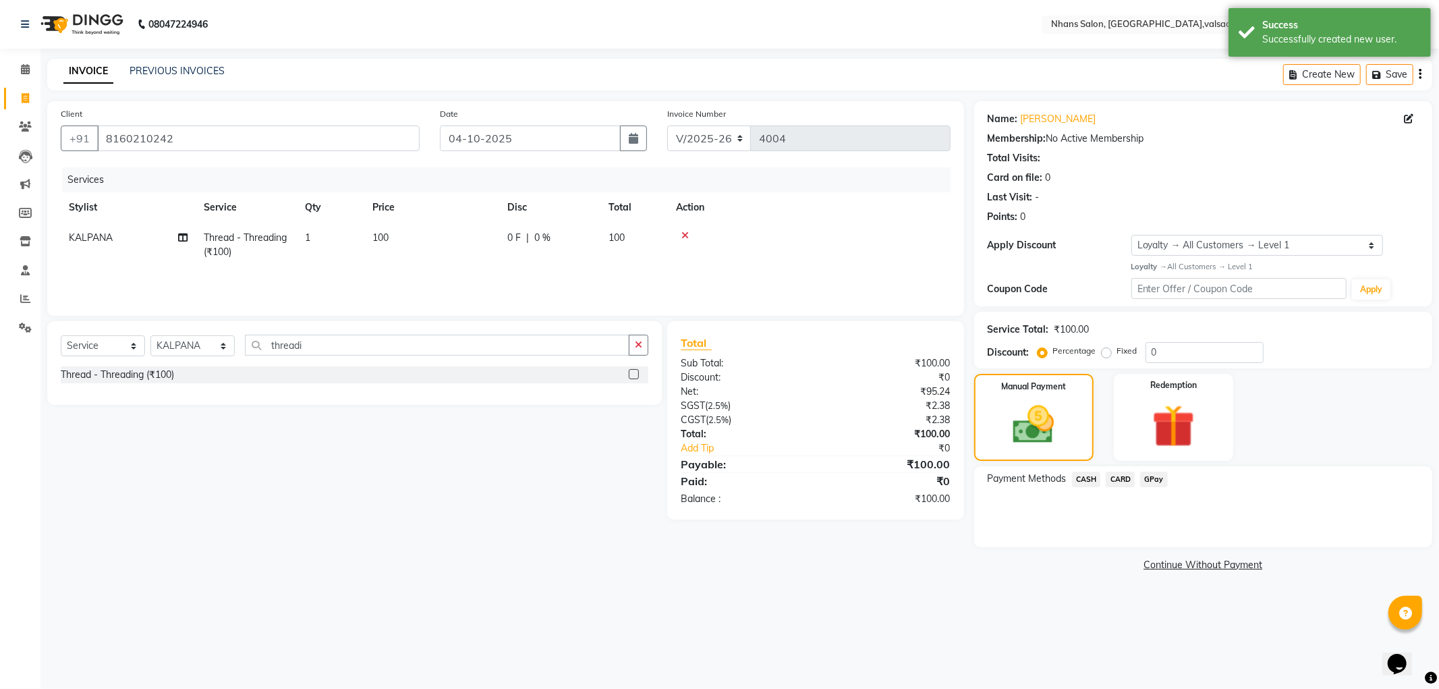
click at [1074, 481] on span "CASH" at bounding box center [1086, 479] width 29 height 16
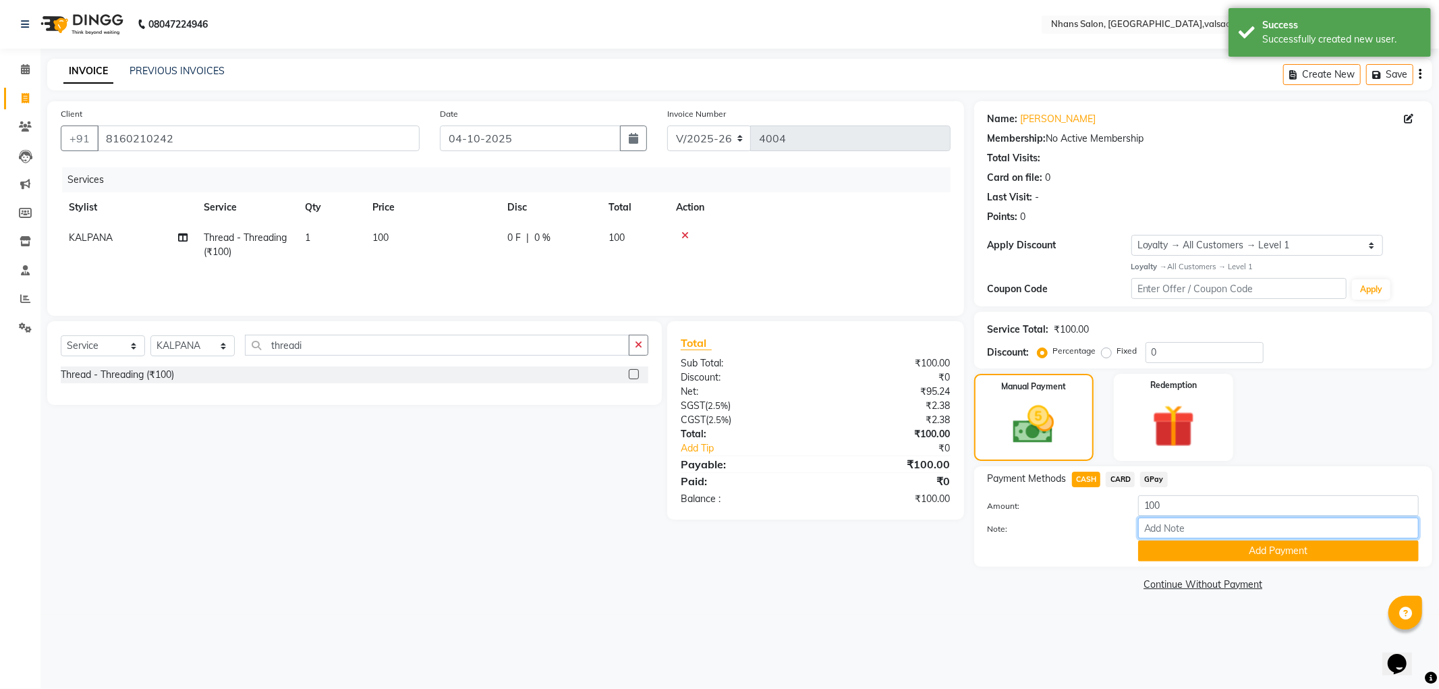
click at [1151, 537] on input "Note:" at bounding box center [1278, 527] width 281 height 21
click at [1159, 557] on button "Add Payment" at bounding box center [1278, 550] width 281 height 21
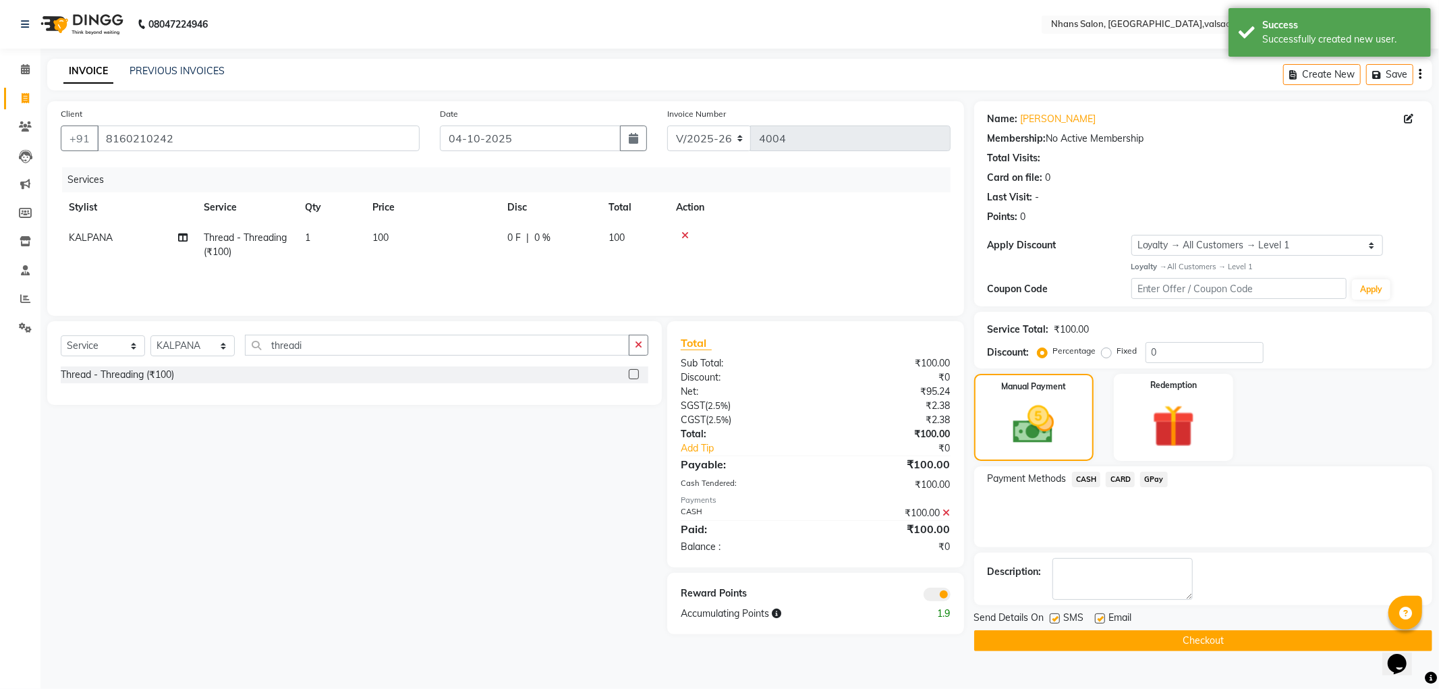
click at [1172, 630] on button "Checkout" at bounding box center [1203, 640] width 458 height 21
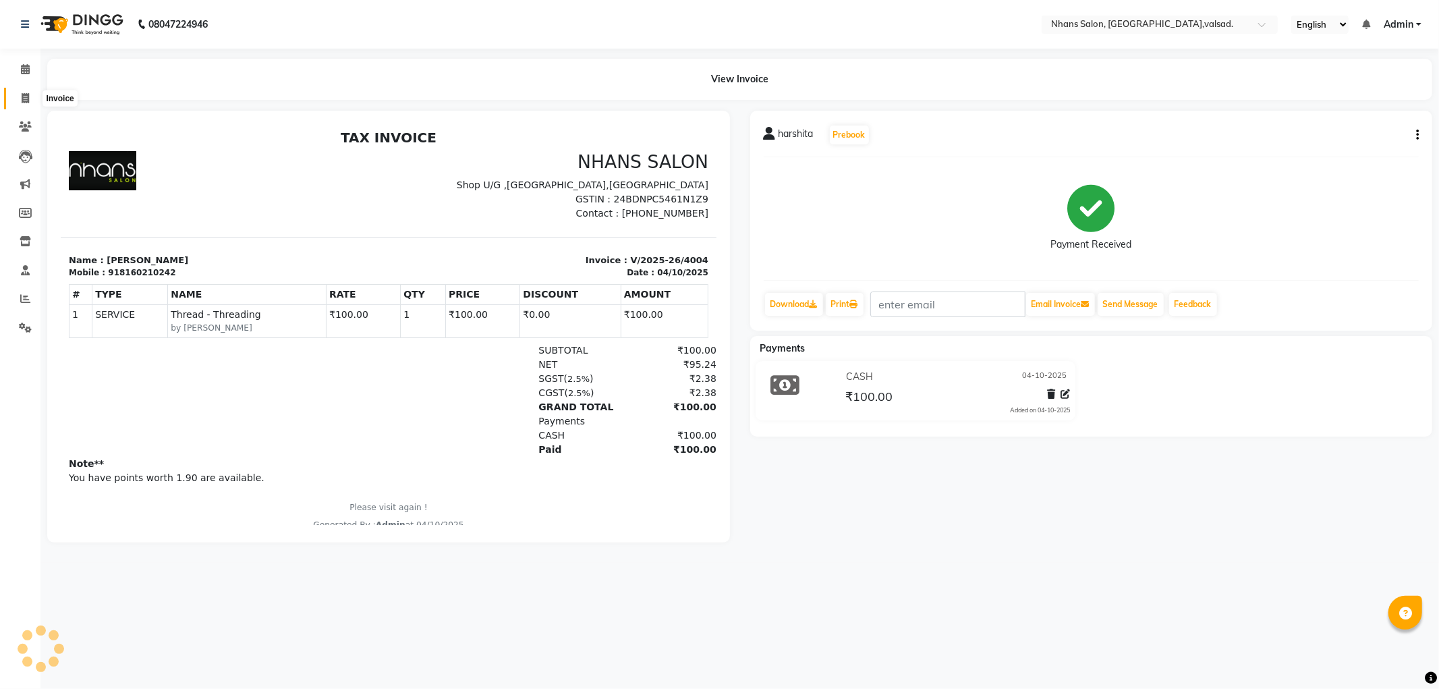
click at [22, 98] on icon at bounding box center [25, 98] width 7 height 10
select select "service"
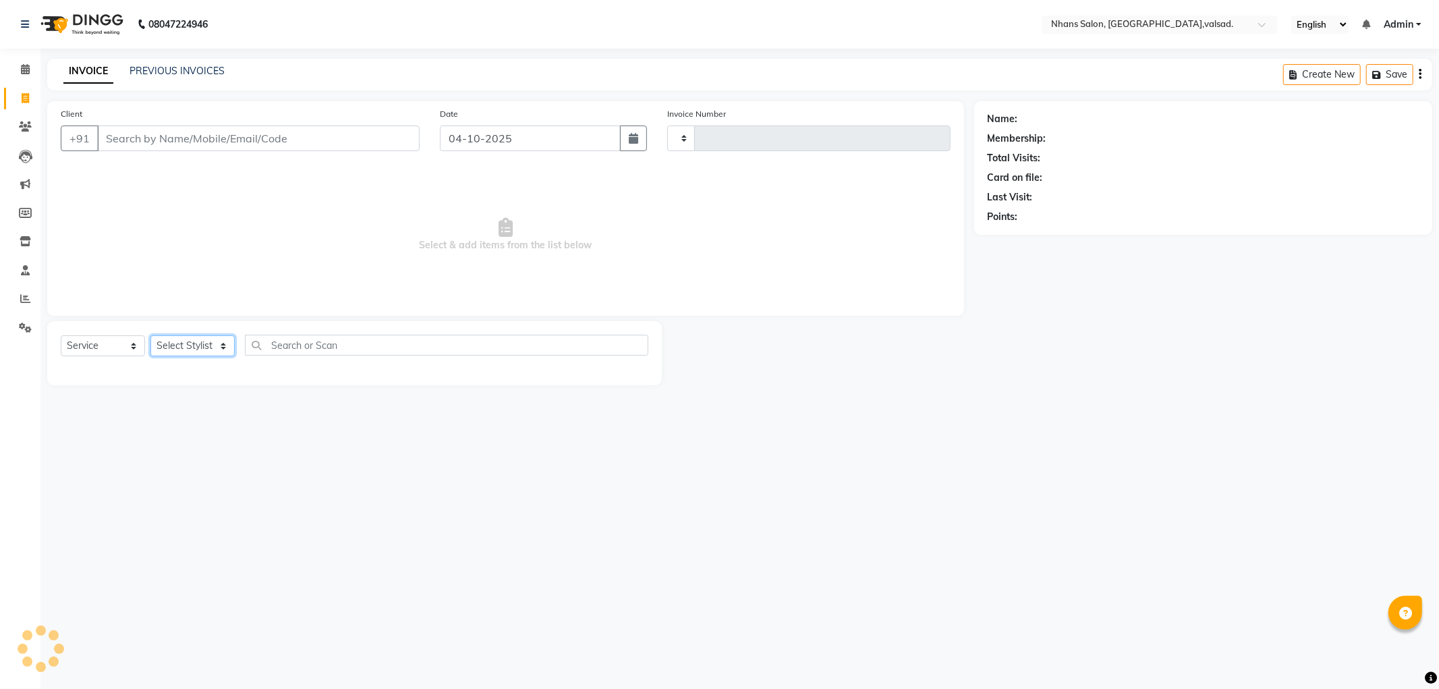
click at [167, 339] on select "Select Stylist" at bounding box center [192, 345] width 84 height 21
click at [207, 343] on select "Select Stylist" at bounding box center [192, 345] width 84 height 21
click at [207, 342] on select "Select Stylist" at bounding box center [192, 345] width 84 height 21
click at [206, 335] on select "Select Stylist" at bounding box center [192, 345] width 84 height 21
click at [1047, 426] on div "08047224946 Select Location × [GEOGRAPHIC_DATA], [GEOGRAPHIC_DATA],[GEOGRAPHIC_…" at bounding box center [719, 344] width 1439 height 689
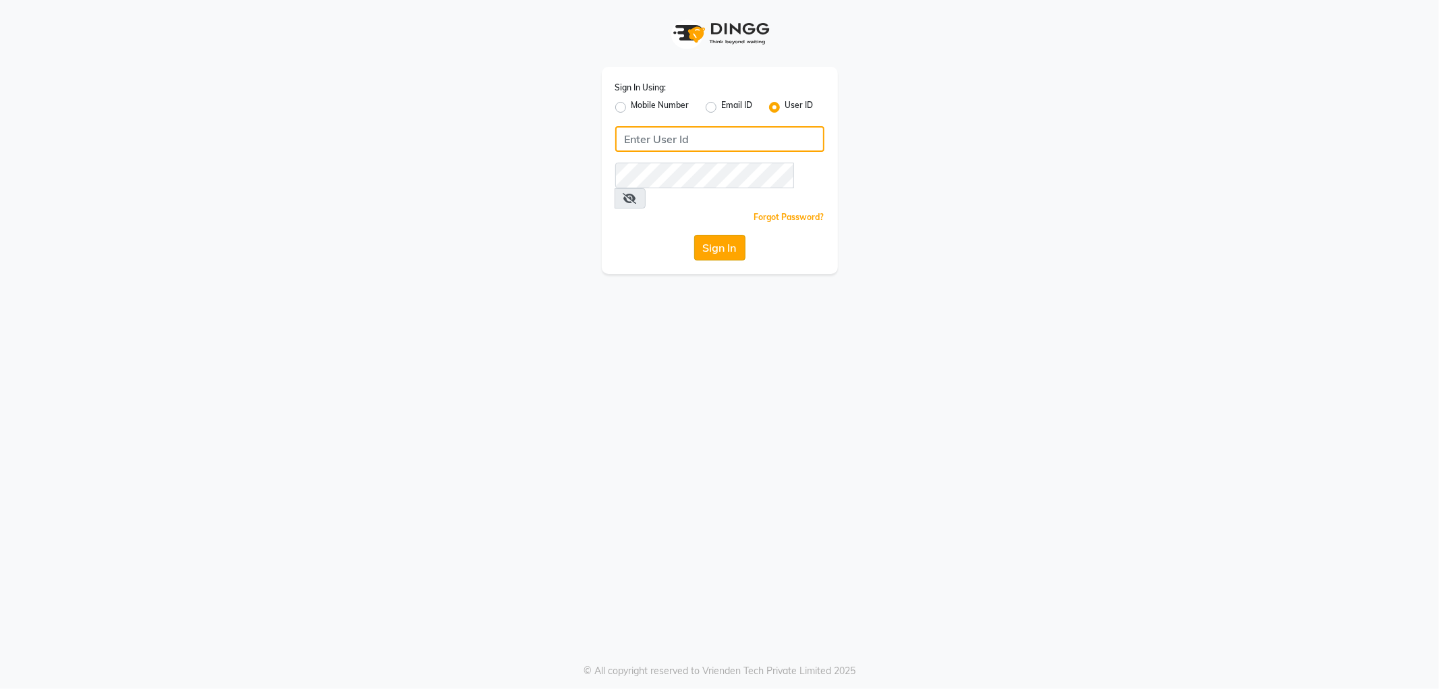
type input "NHANS"
click at [707, 235] on button "Sign In" at bounding box center [719, 248] width 51 height 26
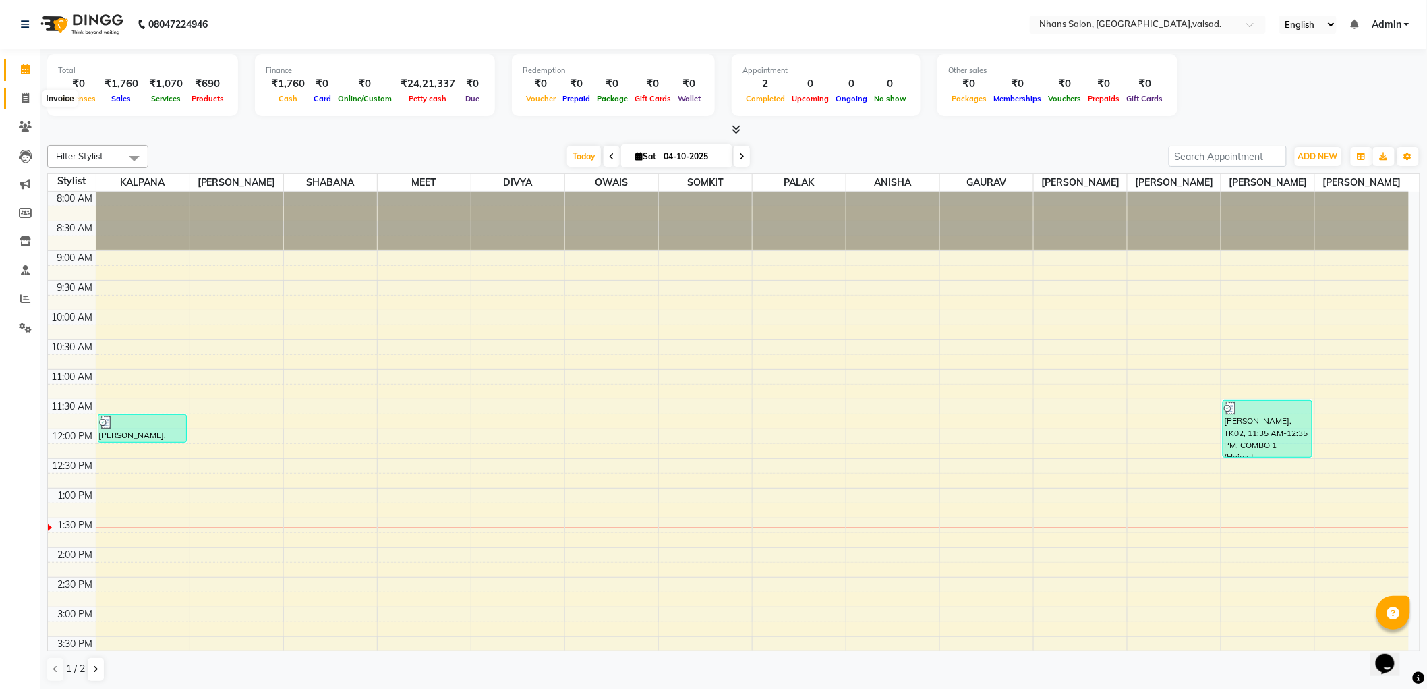
click at [28, 103] on icon at bounding box center [25, 98] width 7 height 10
select select "service"
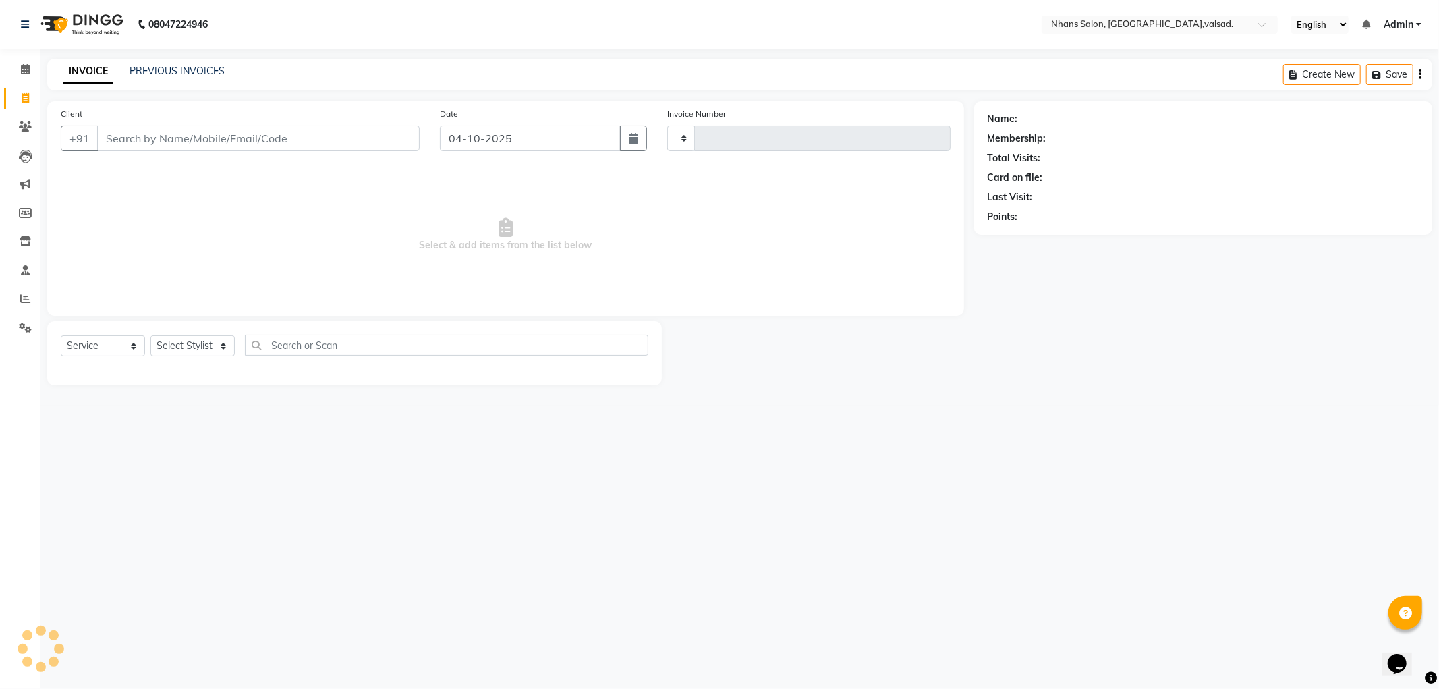
type input "4006"
select select "3706"
click at [223, 138] on input "Client" at bounding box center [258, 138] width 322 height 26
click at [246, 152] on div "Client +91" at bounding box center [240, 134] width 379 height 55
click at [246, 145] on input "Client" at bounding box center [258, 138] width 322 height 26
